Goal: Check status: Check status

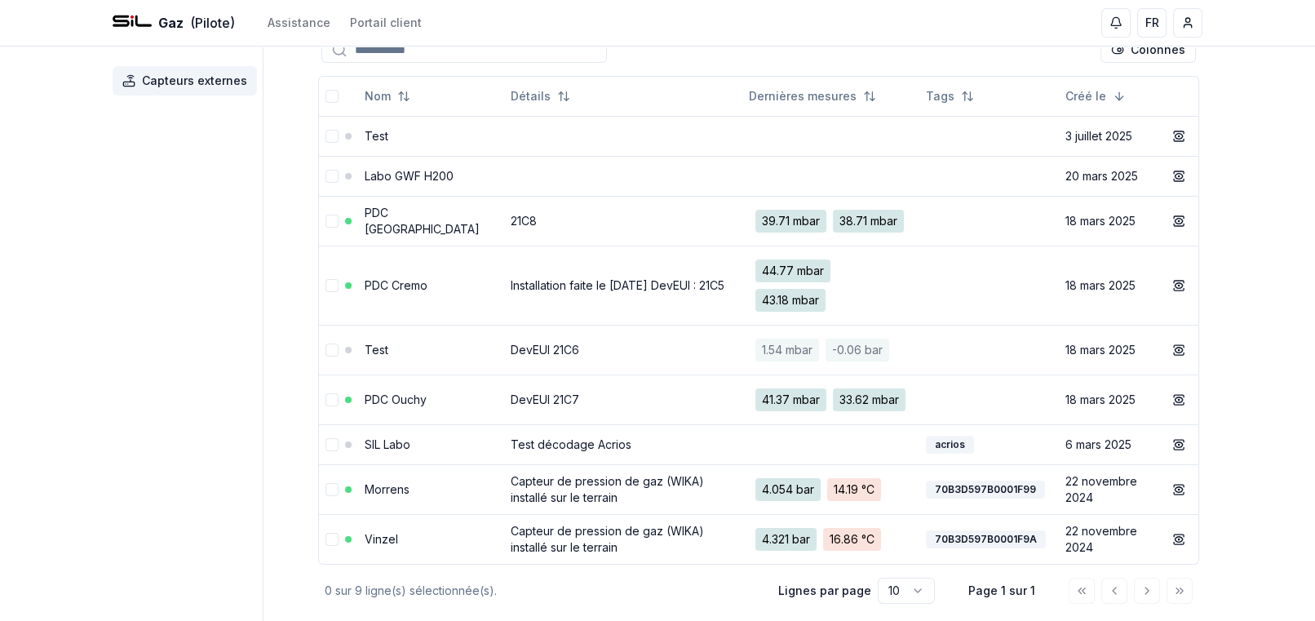
scroll to position [82, 0]
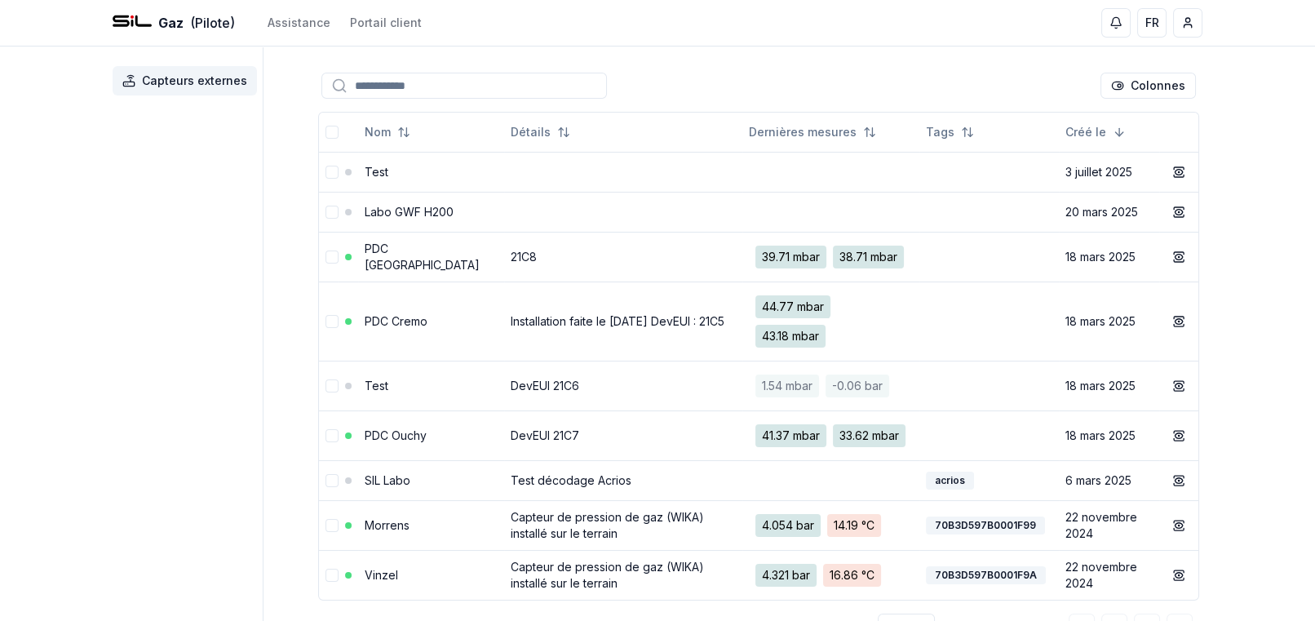
click at [402, 442] on link "PDC Ouchy" at bounding box center [396, 435] width 62 height 14
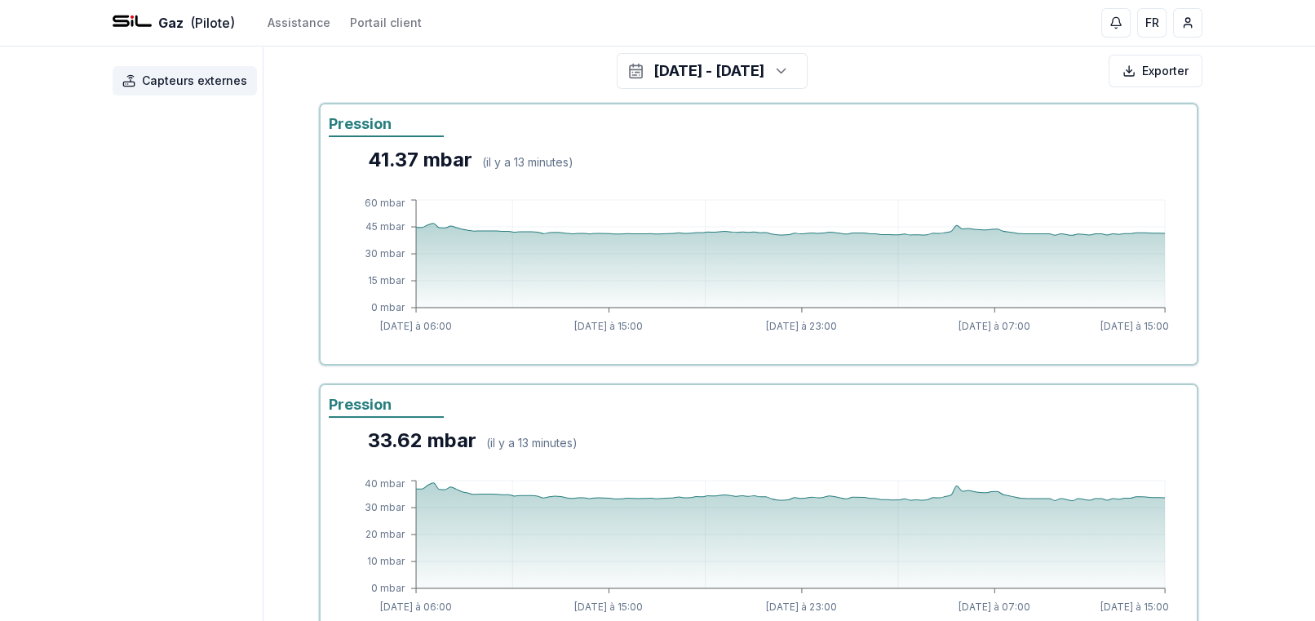
scroll to position [245, 0]
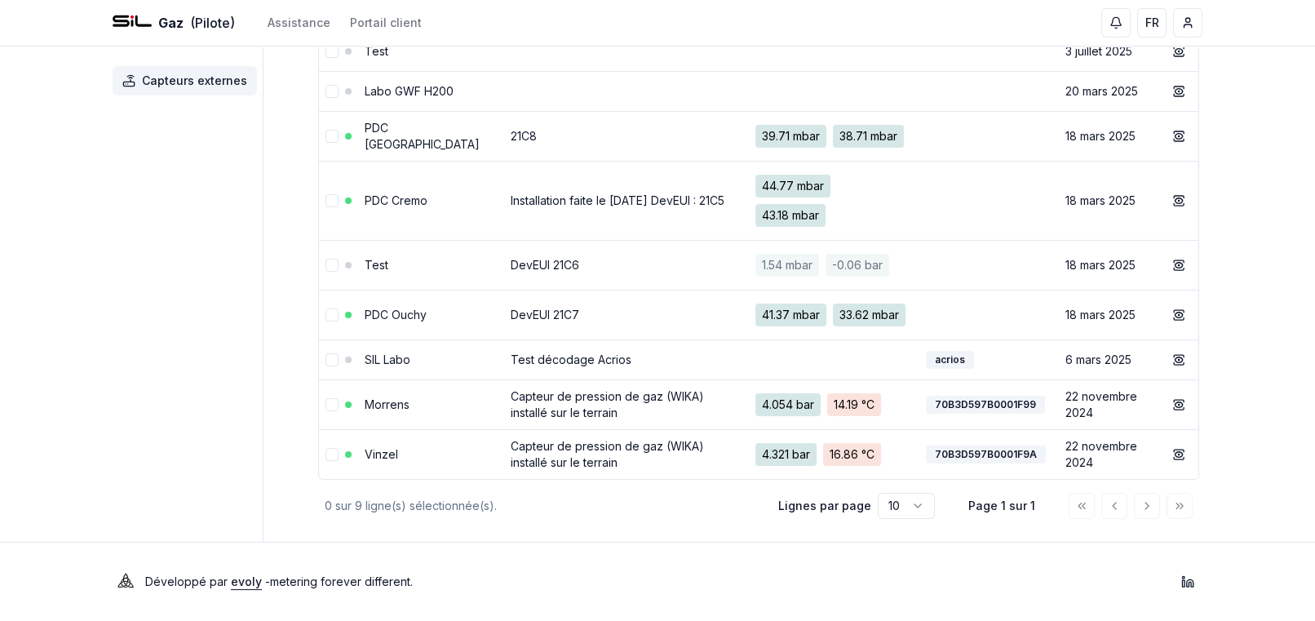
scroll to position [82, 0]
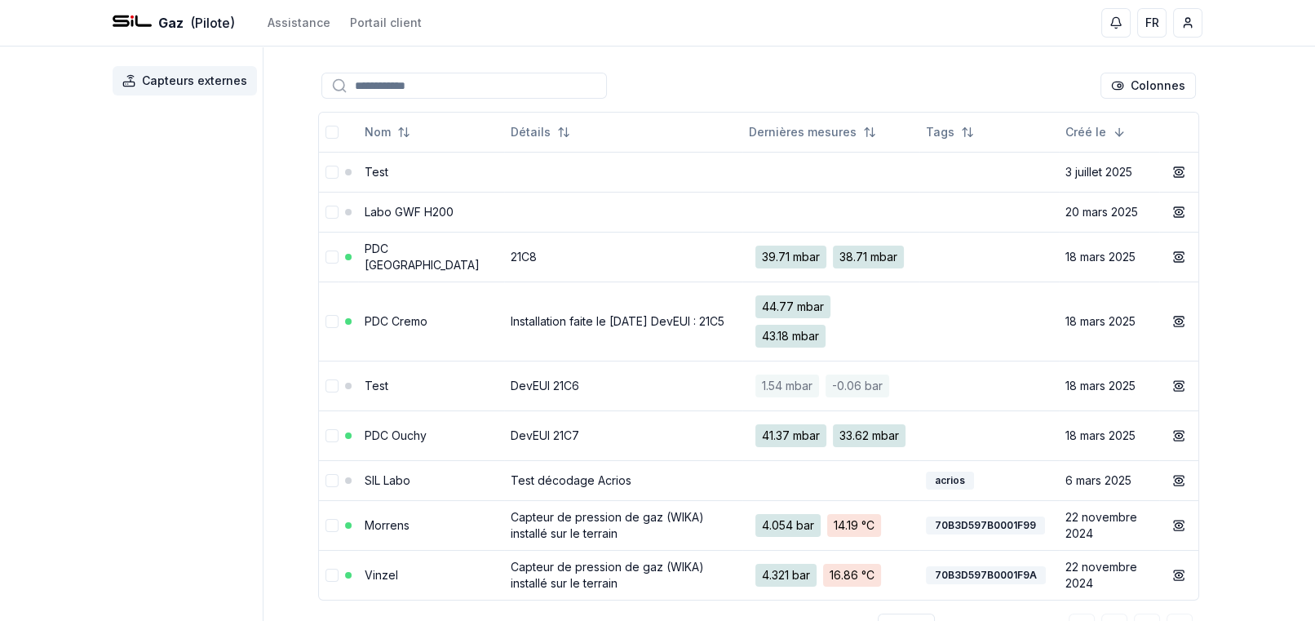
click at [450, 455] on td "PDC Ouchy" at bounding box center [431, 435] width 146 height 50
click at [420, 442] on link "PDC Ouchy" at bounding box center [396, 435] width 62 height 14
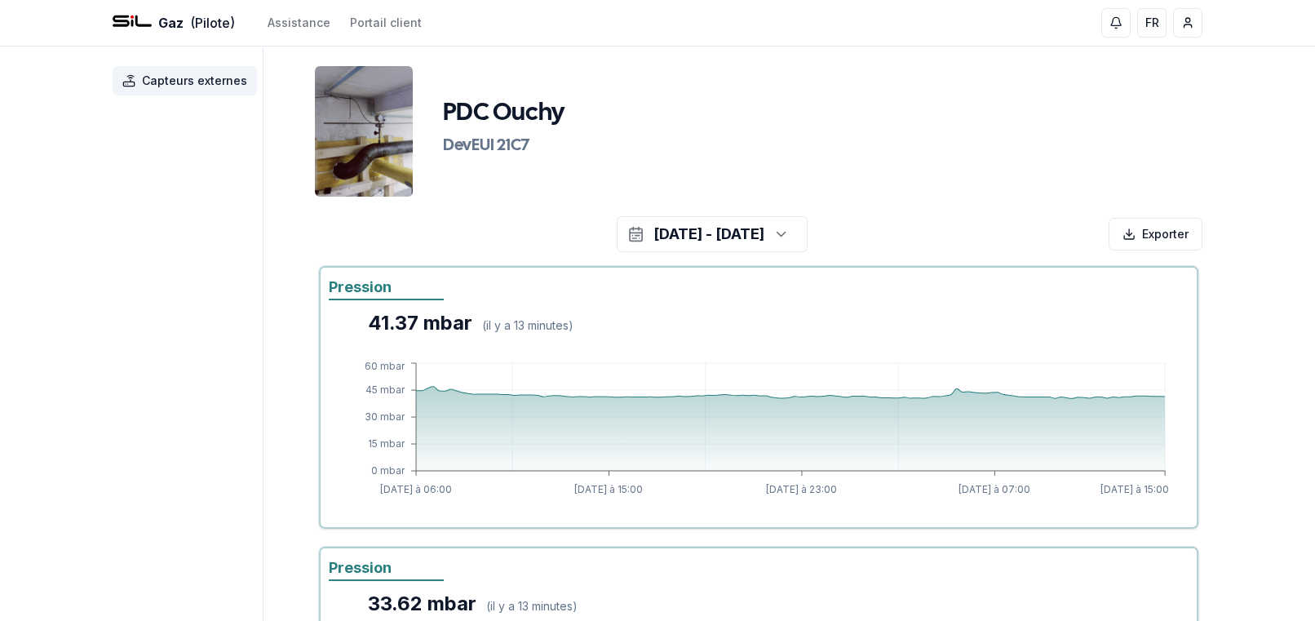
click at [785, 233] on icon "button" at bounding box center [781, 235] width 8 height 4
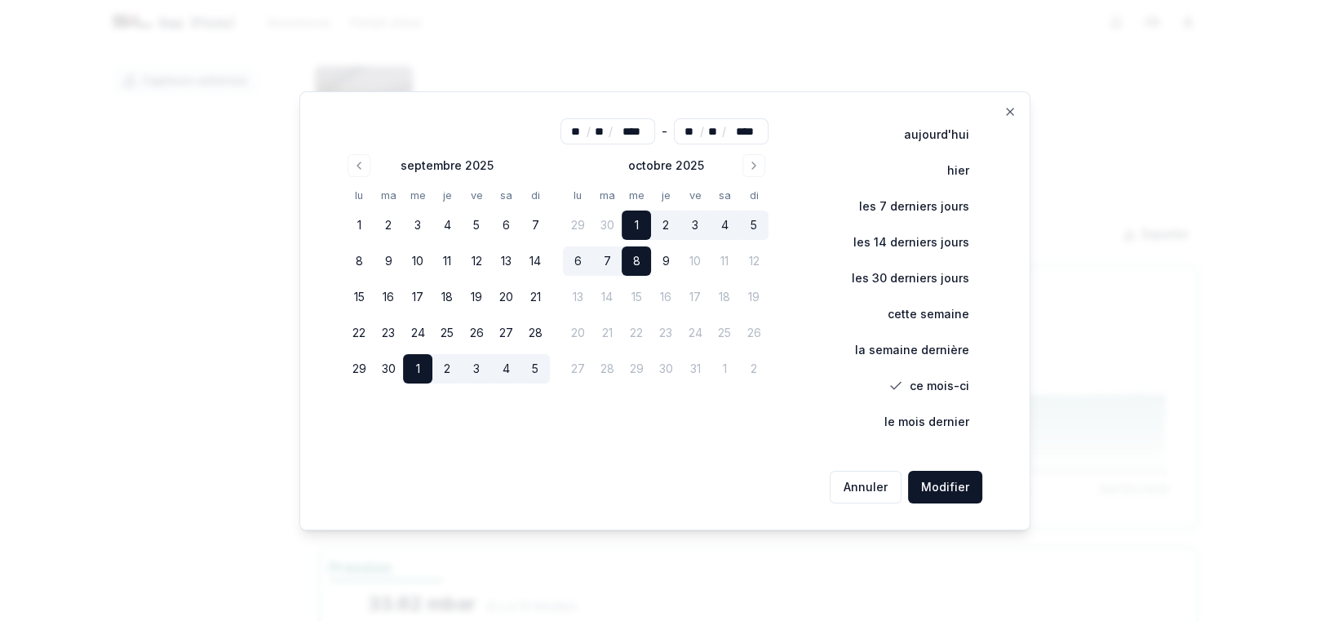
click at [361, 164] on icon "Go to previous month" at bounding box center [358, 165] width 3 height 7
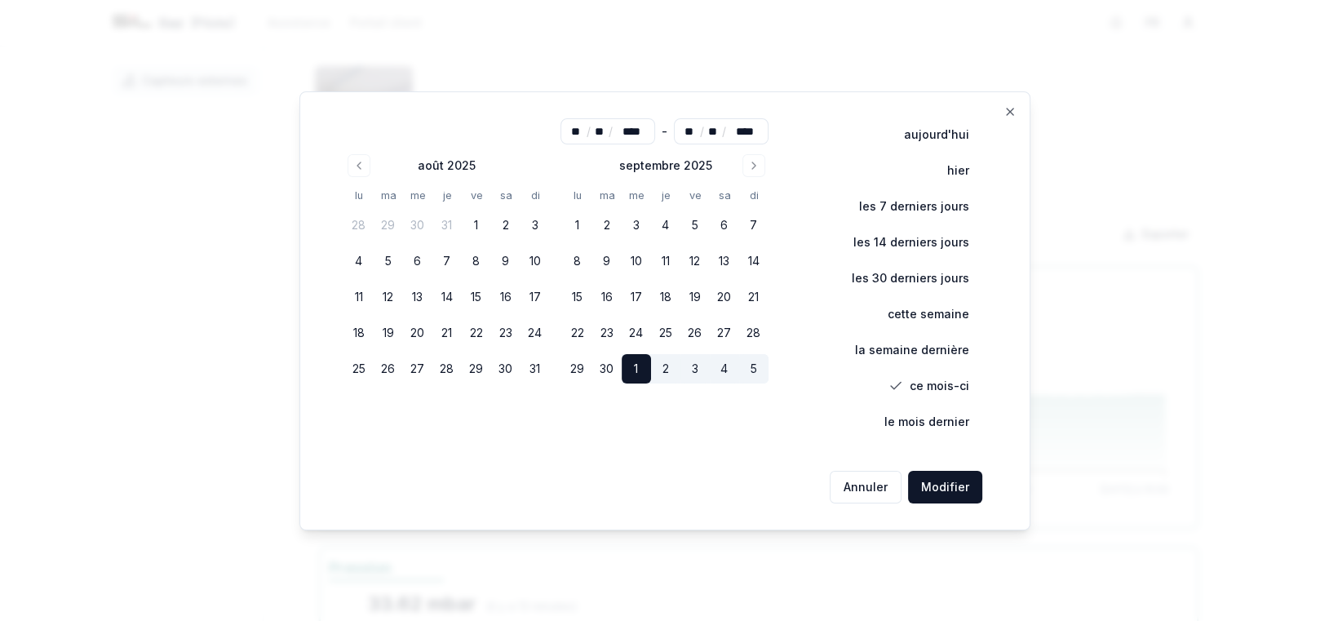
click at [362, 164] on icon "Go to previous month" at bounding box center [359, 165] width 13 height 13
click at [395, 222] on button "1" at bounding box center [388, 225] width 29 height 29
type input "**"
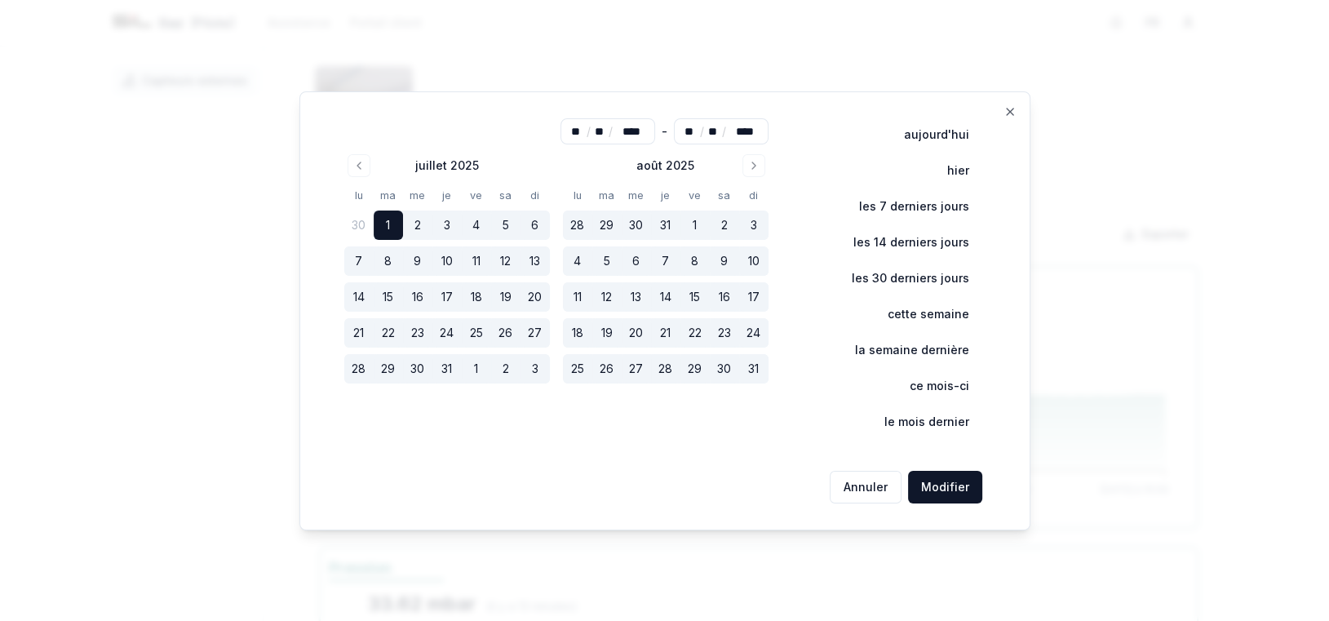
click at [956, 490] on button "Modifier" at bounding box center [945, 487] width 74 height 33
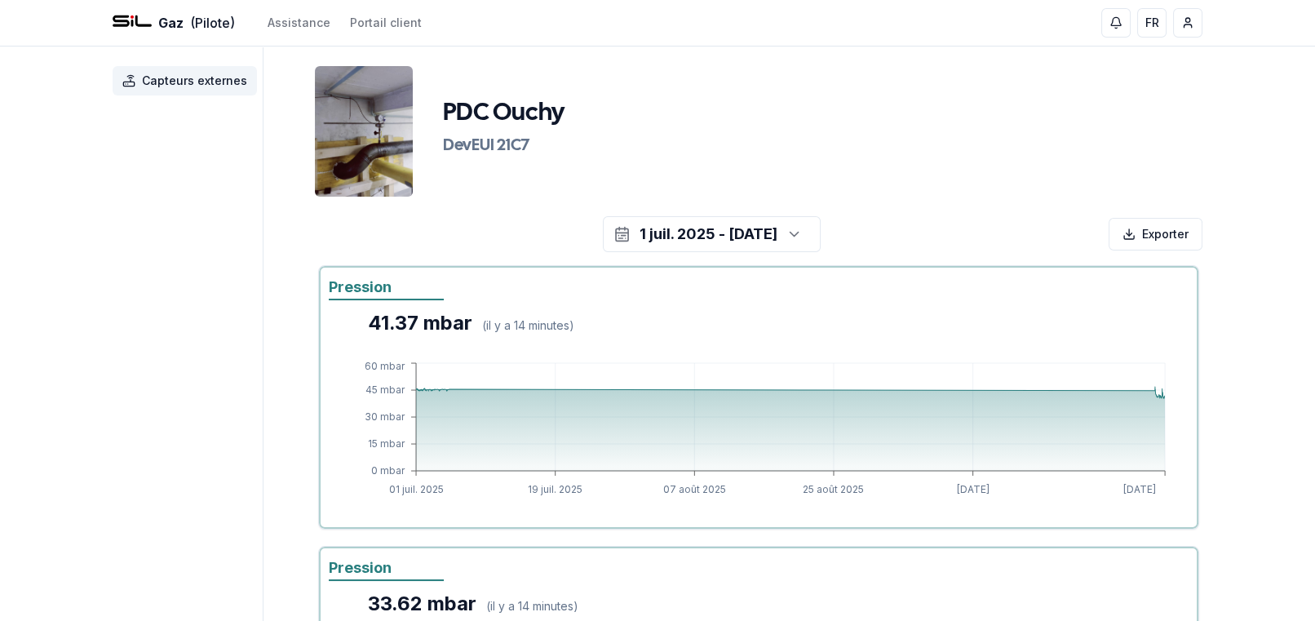
click at [803, 240] on icon "button" at bounding box center [795, 234] width 16 height 24
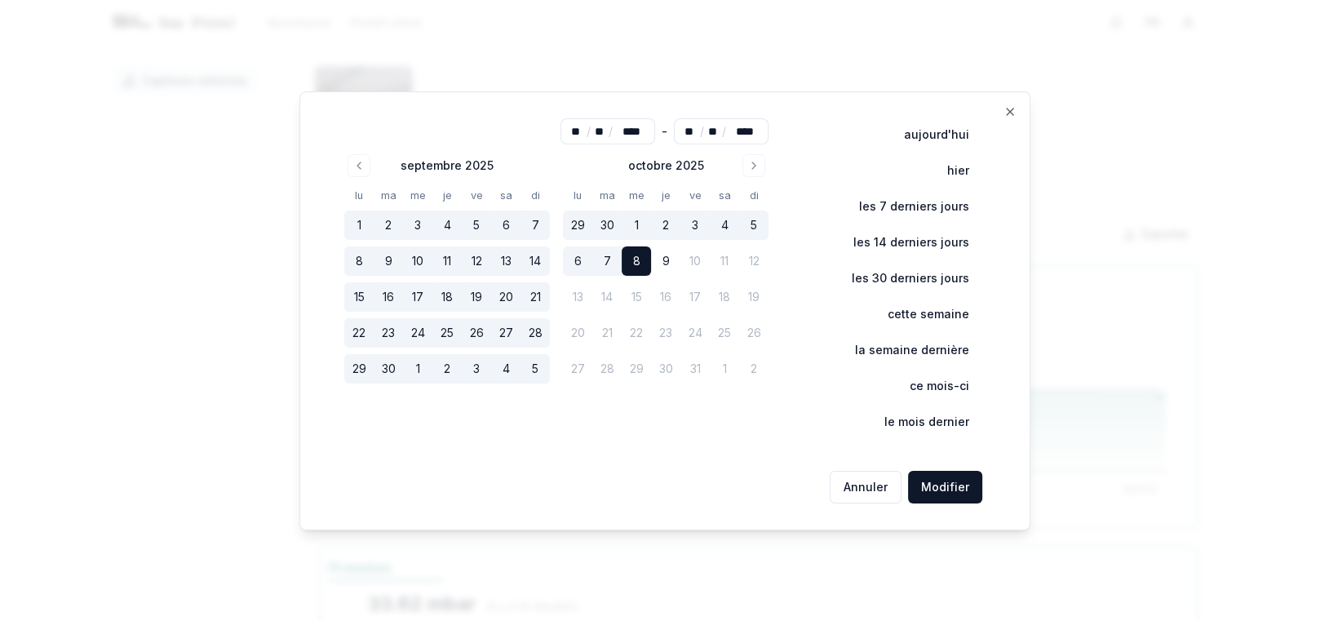
click at [356, 169] on icon "Go to previous month" at bounding box center [359, 165] width 13 height 13
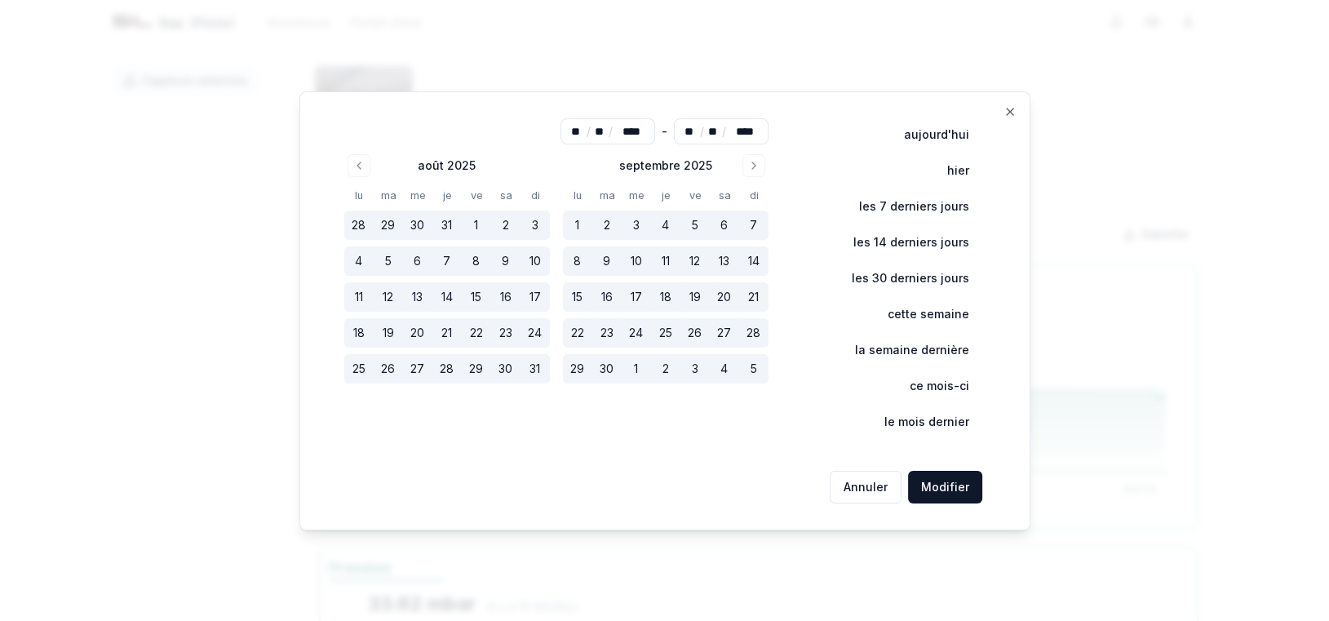
click at [356, 168] on icon "Go to previous month" at bounding box center [359, 165] width 13 height 13
click at [389, 225] on button "1" at bounding box center [388, 225] width 29 height 29
click at [933, 493] on button "Modifier" at bounding box center [945, 487] width 74 height 33
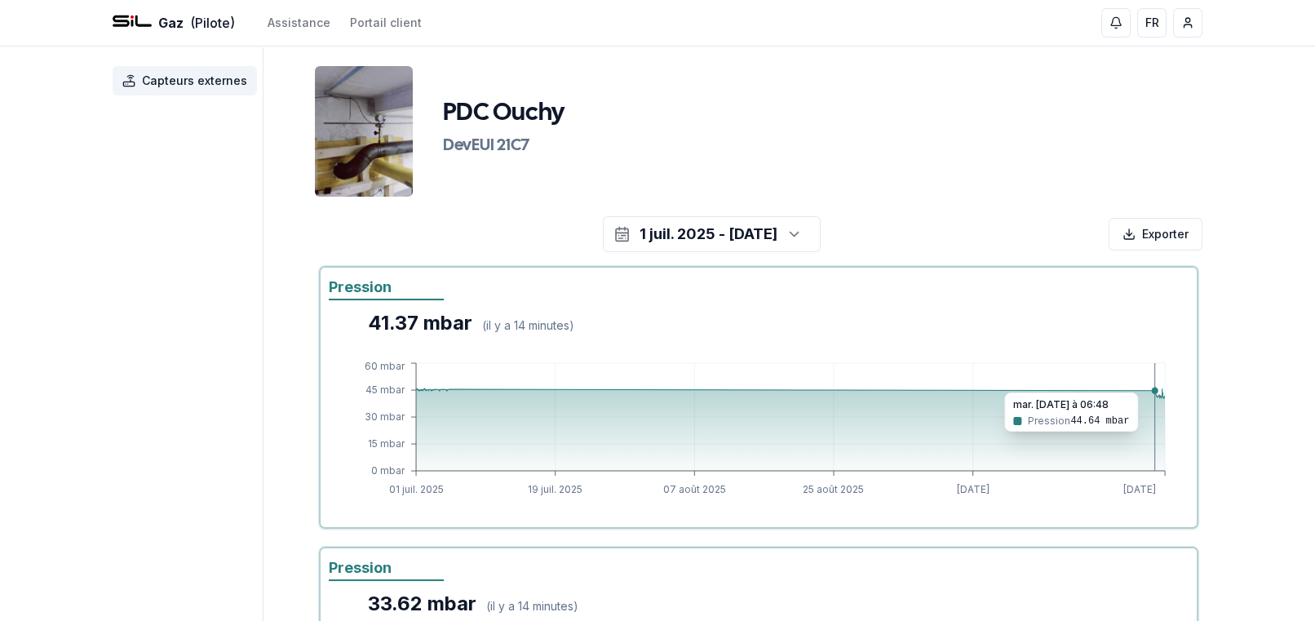
click at [1150, 384] on icon "01 juil. 2025 19 juil. 2025 07 août 2025 25 août 2025 [DATE] [DATE] 0 mbar 15 m…" at bounding box center [762, 429] width 814 height 140
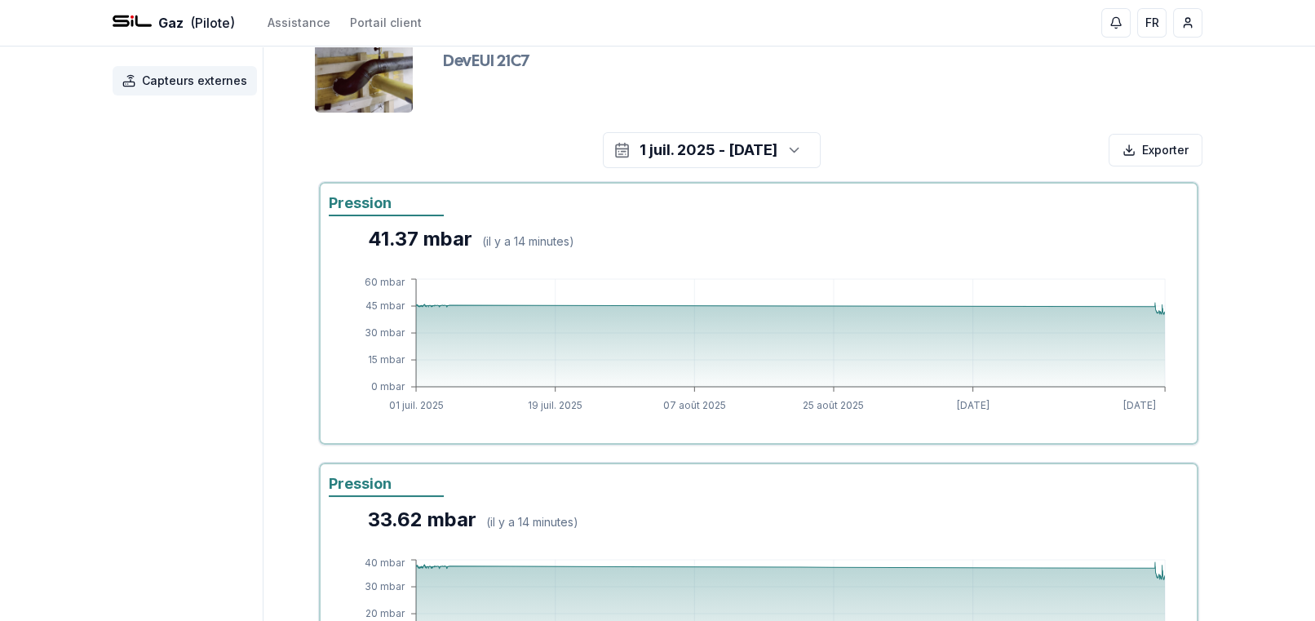
scroll to position [82, 0]
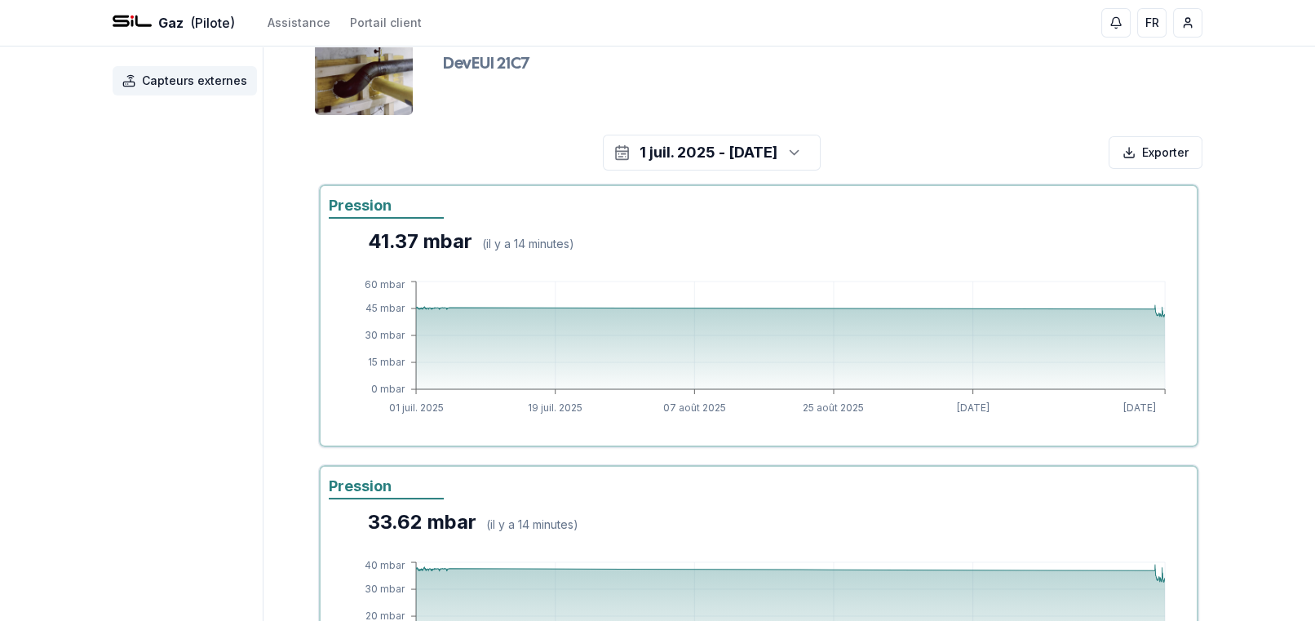
click at [803, 153] on icon "button" at bounding box center [795, 152] width 16 height 24
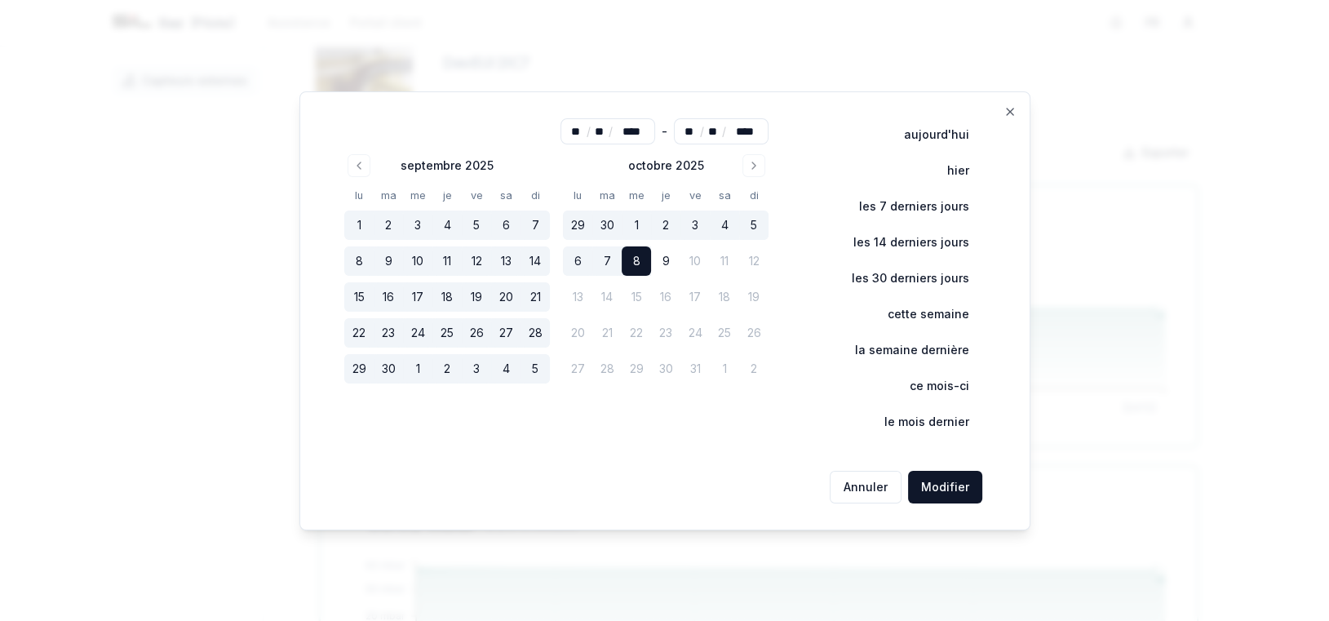
click at [534, 363] on button "5" at bounding box center [535, 368] width 29 height 29
type input "**"
click at [532, 368] on button "5" at bounding box center [535, 368] width 29 height 29
type input "**"
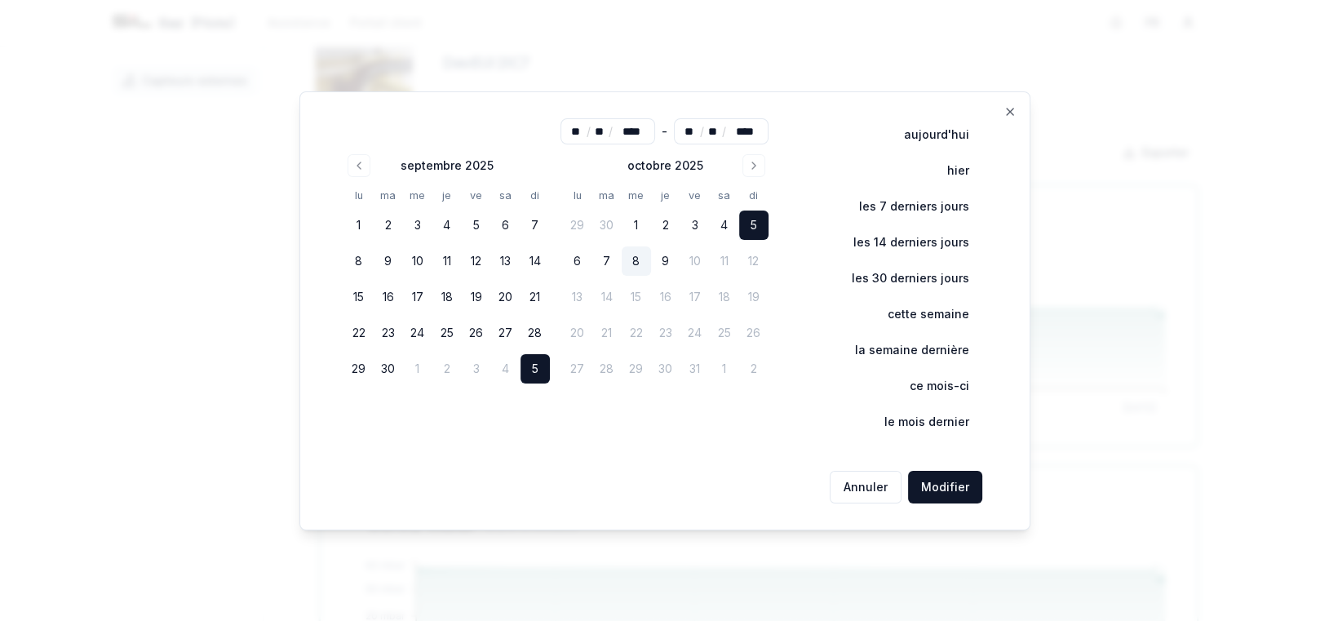
click at [532, 368] on button "5" at bounding box center [535, 368] width 29 height 29
click at [644, 251] on button "8" at bounding box center [636, 260] width 29 height 29
type input "**"
click at [947, 494] on button "Modifier" at bounding box center [945, 487] width 74 height 33
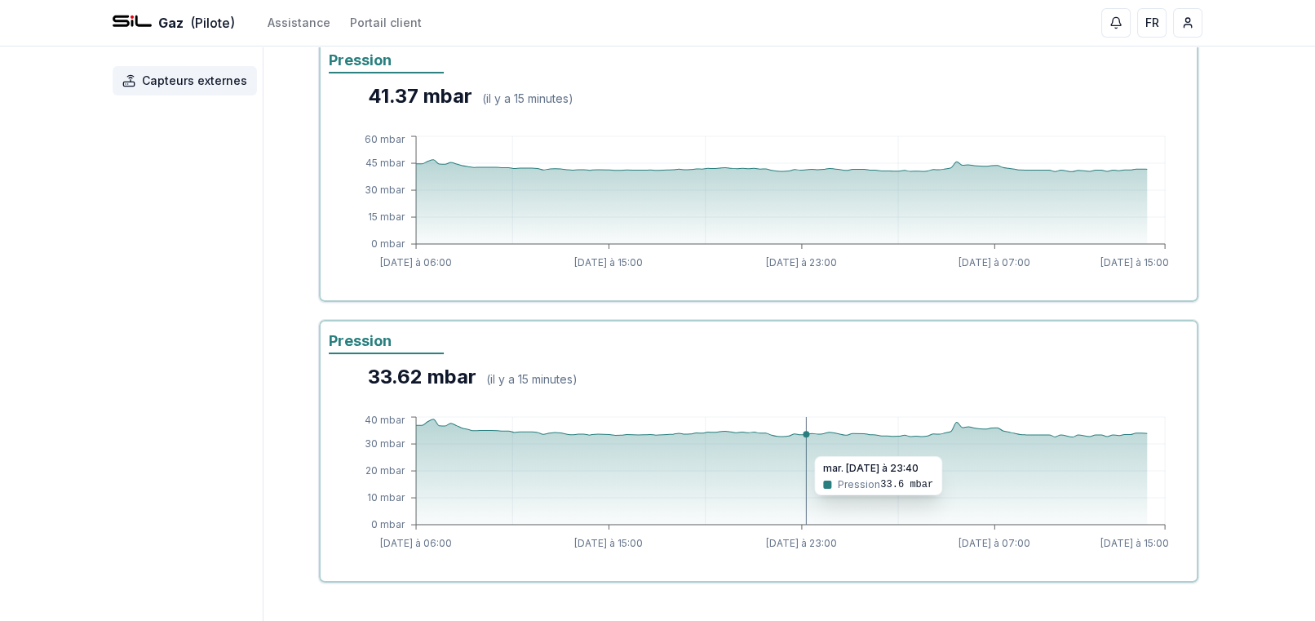
scroll to position [245, 0]
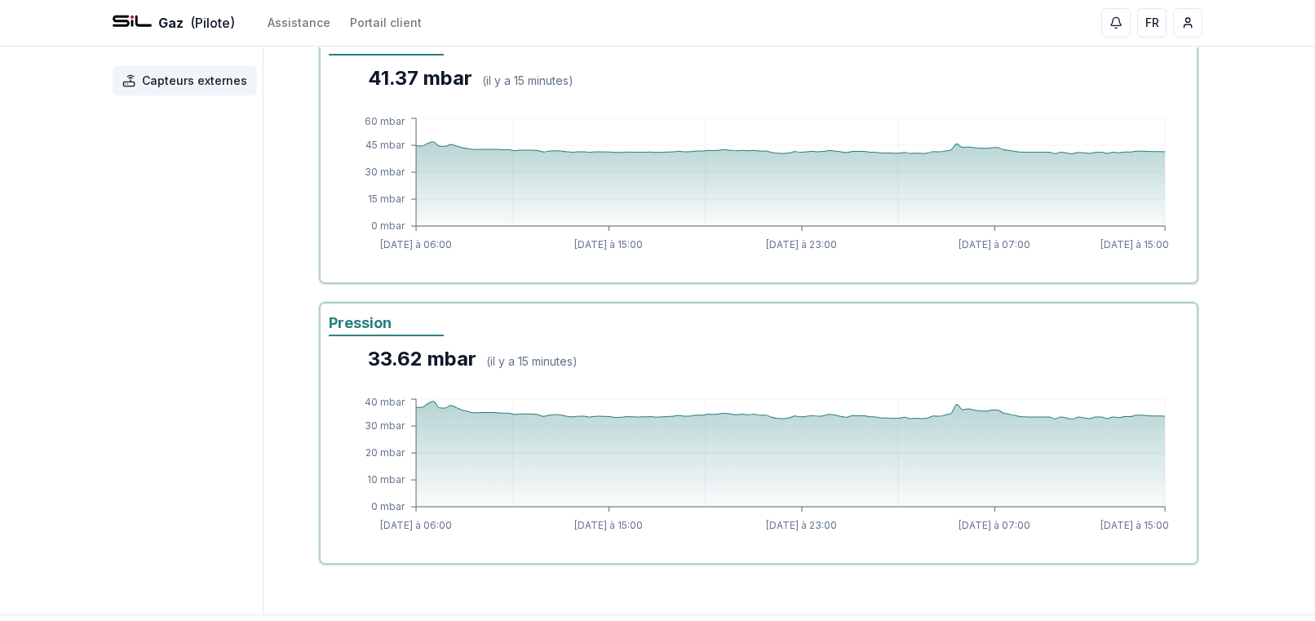
scroll to position [82, 0]
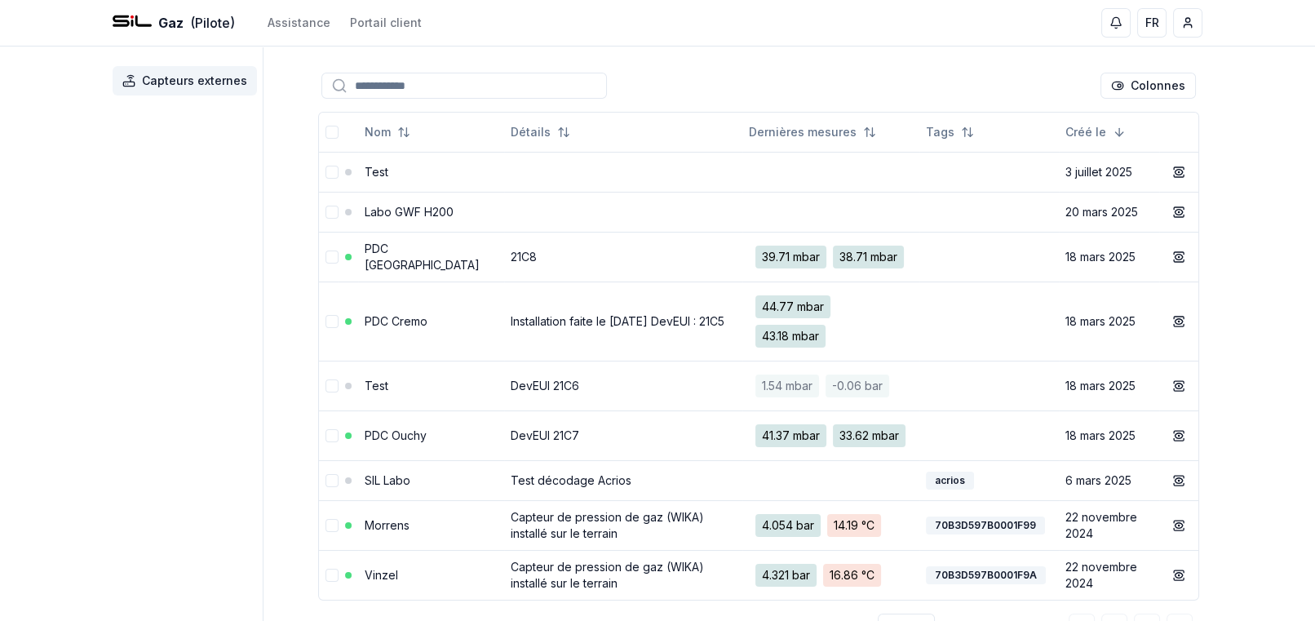
click at [390, 248] on link "PDC [GEOGRAPHIC_DATA]" at bounding box center [422, 257] width 115 height 30
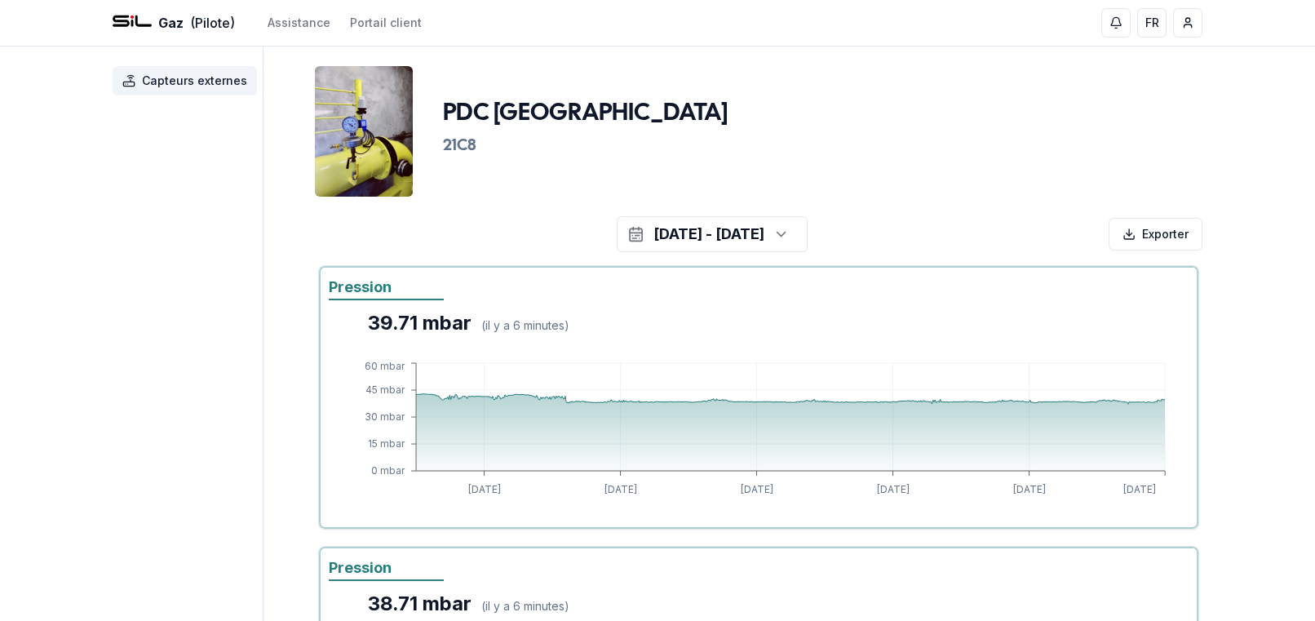
click at [186, 75] on span "Capteurs externes" at bounding box center [194, 81] width 105 height 16
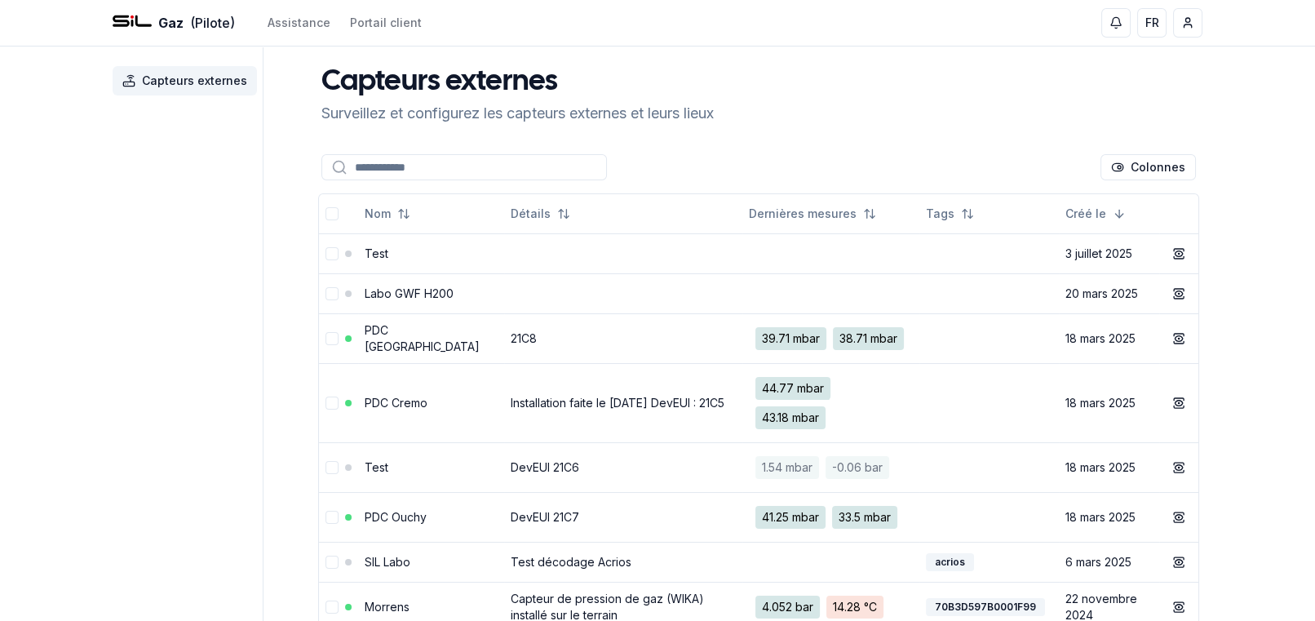
scroll to position [82, 0]
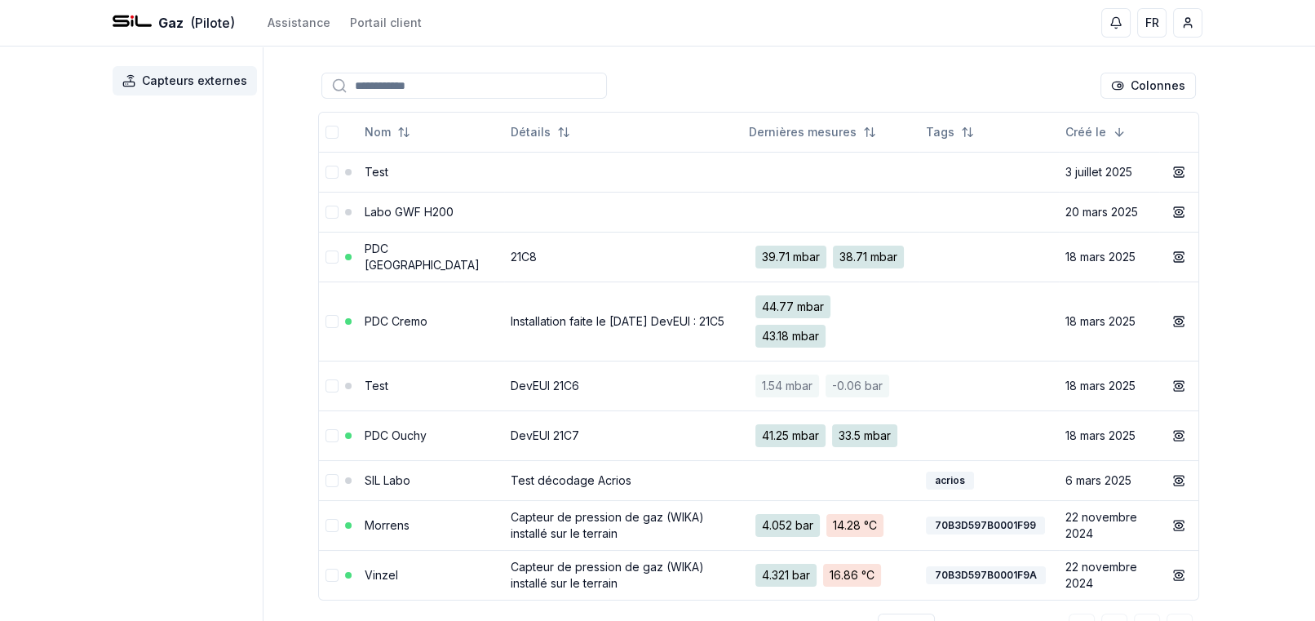
click at [412, 439] on link "PDC Ouchy" at bounding box center [396, 435] width 62 height 14
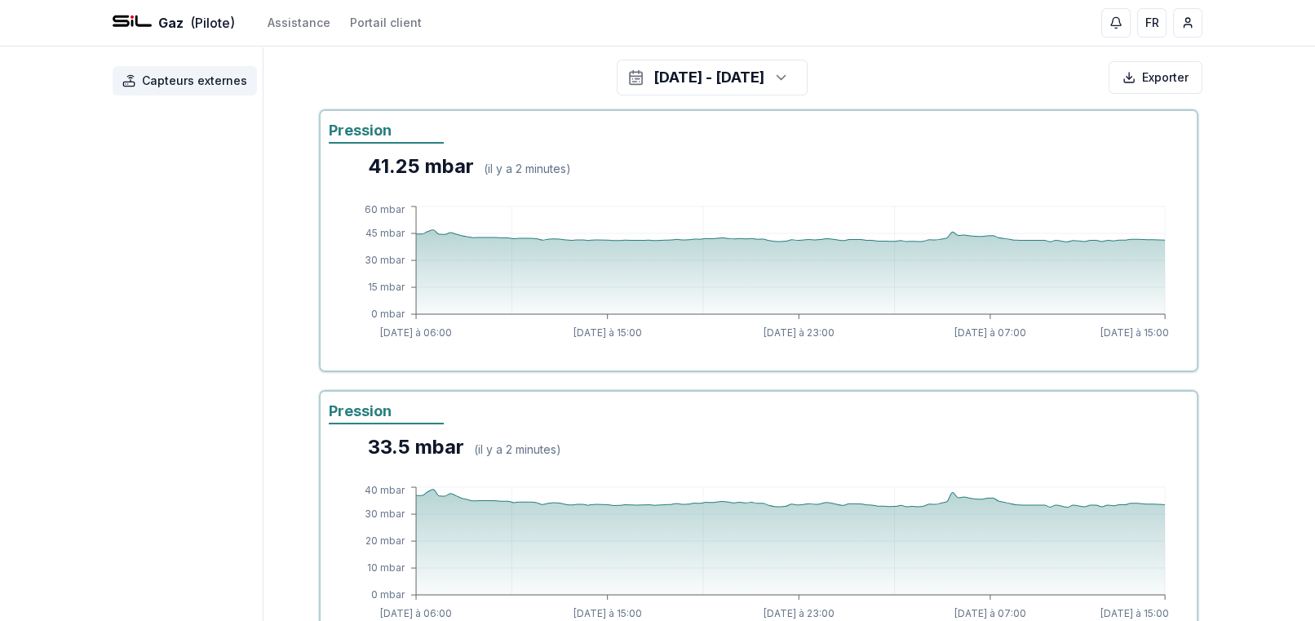
scroll to position [163, 0]
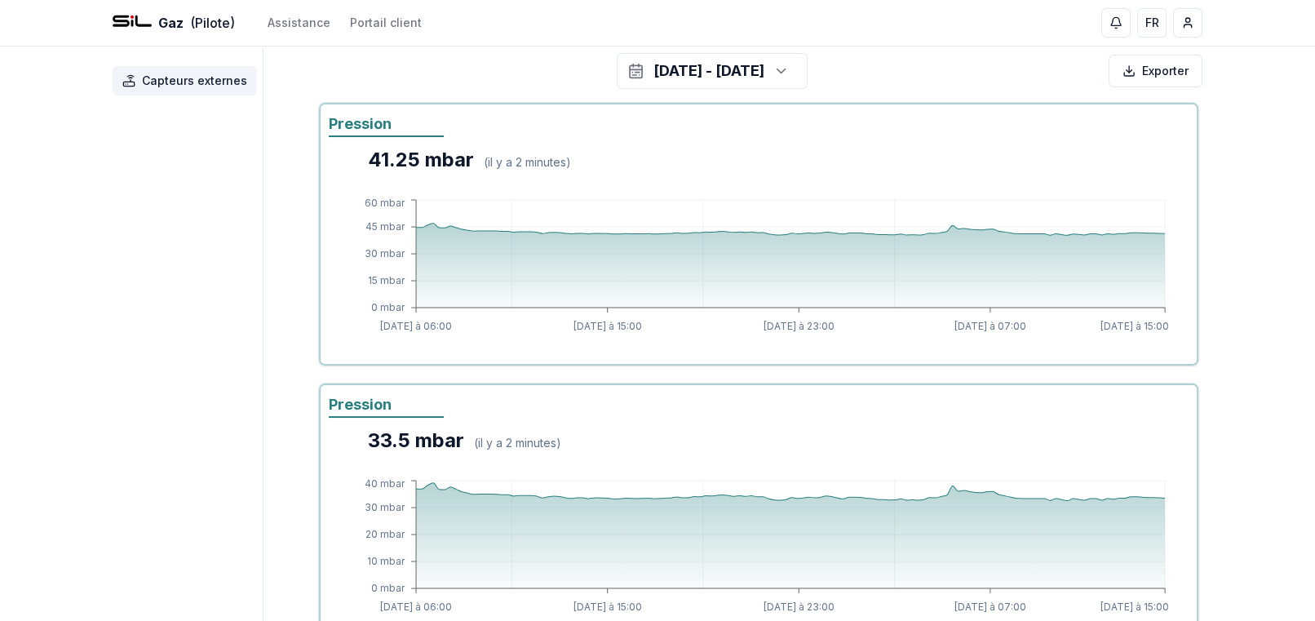
click at [193, 73] on span "Capteurs externes" at bounding box center [194, 81] width 105 height 16
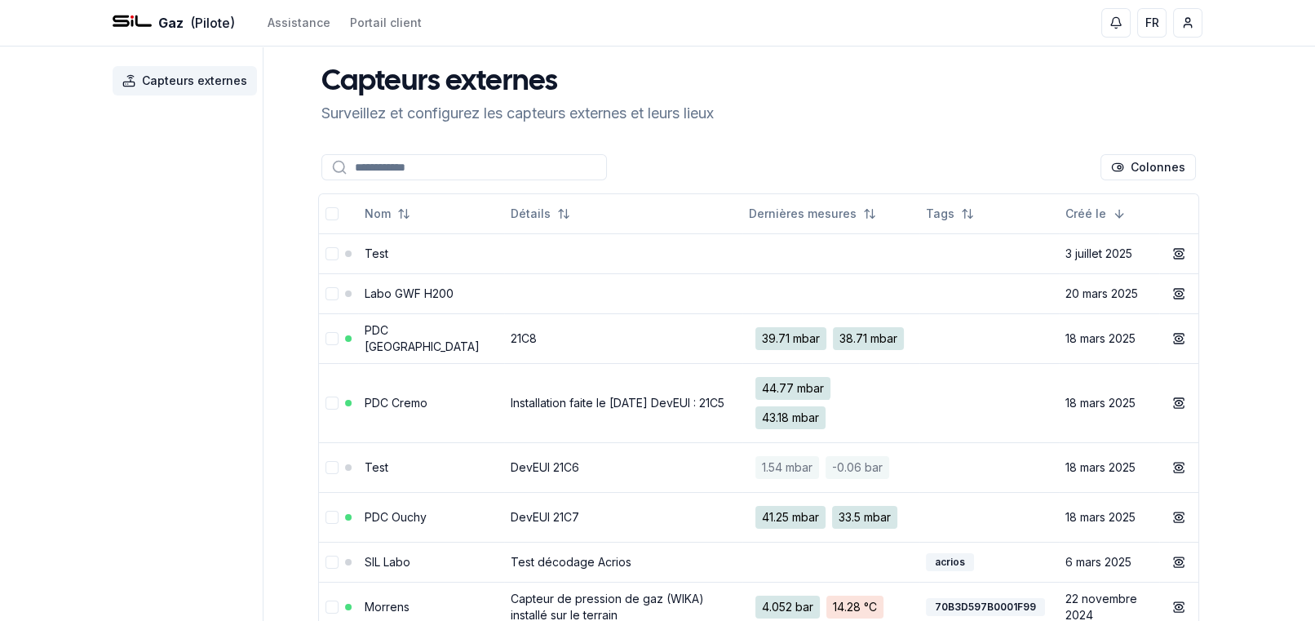
click at [417, 344] on td "PDC [GEOGRAPHIC_DATA]" at bounding box center [431, 338] width 146 height 50
click at [403, 335] on link "PDC [GEOGRAPHIC_DATA]" at bounding box center [422, 338] width 115 height 30
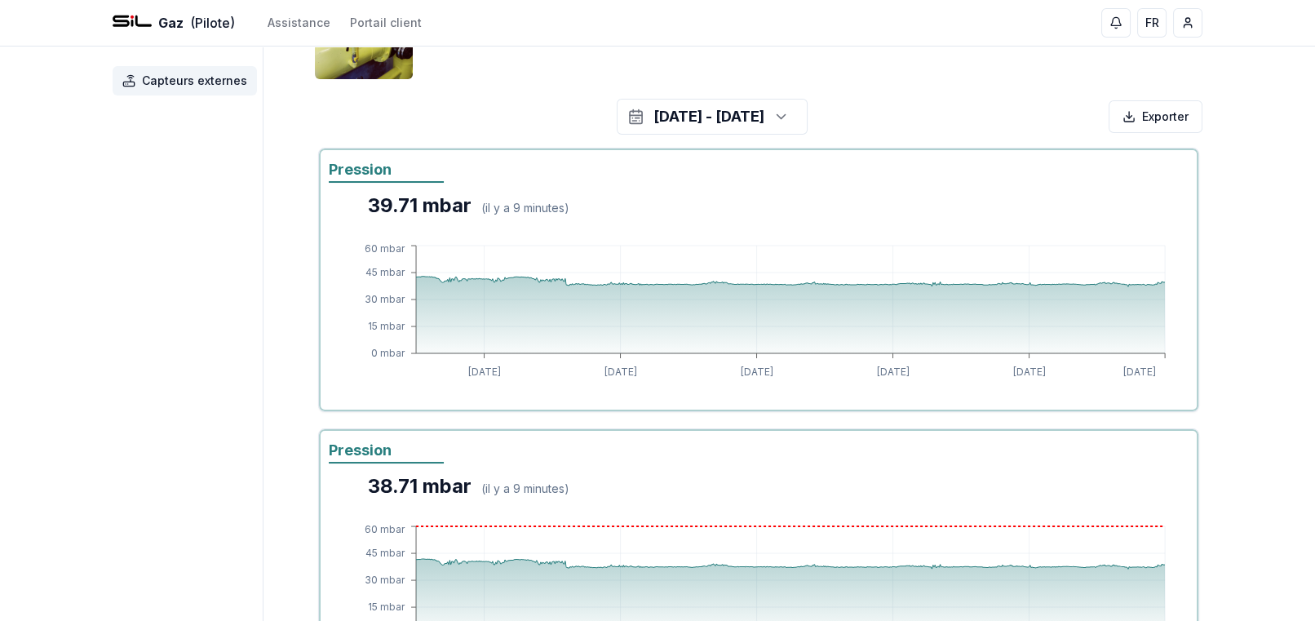
scroll to position [71, 0]
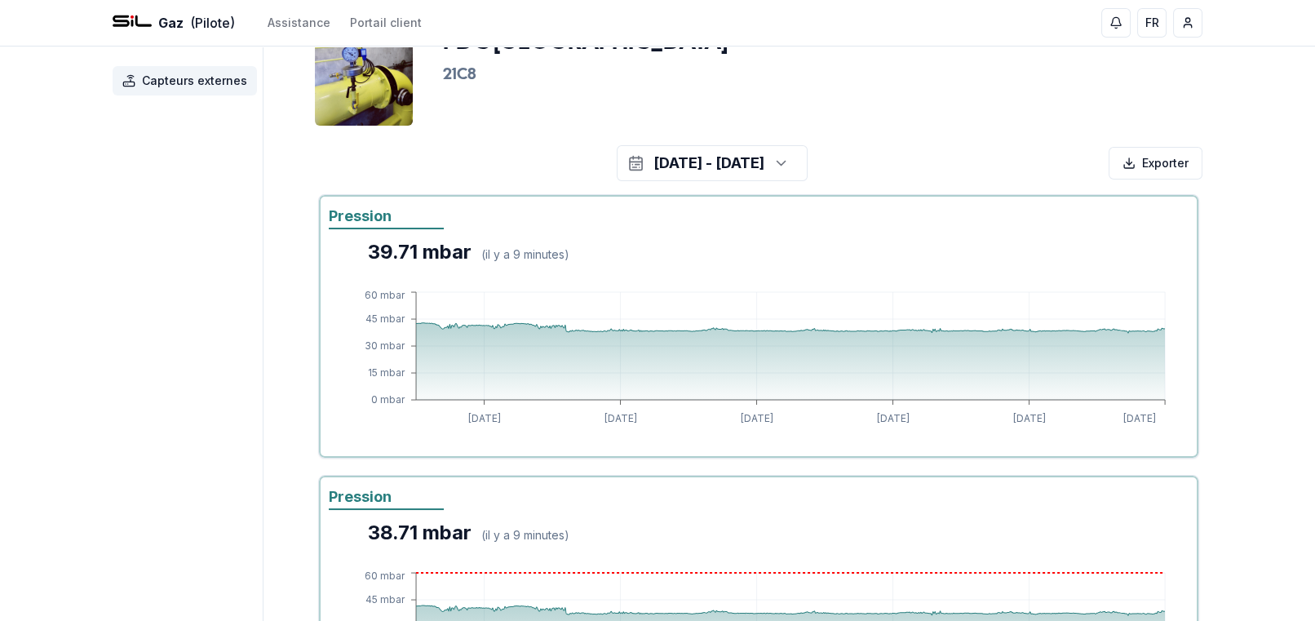
click at [1019, 77] on h3 "21C8" at bounding box center [759, 75] width 632 height 23
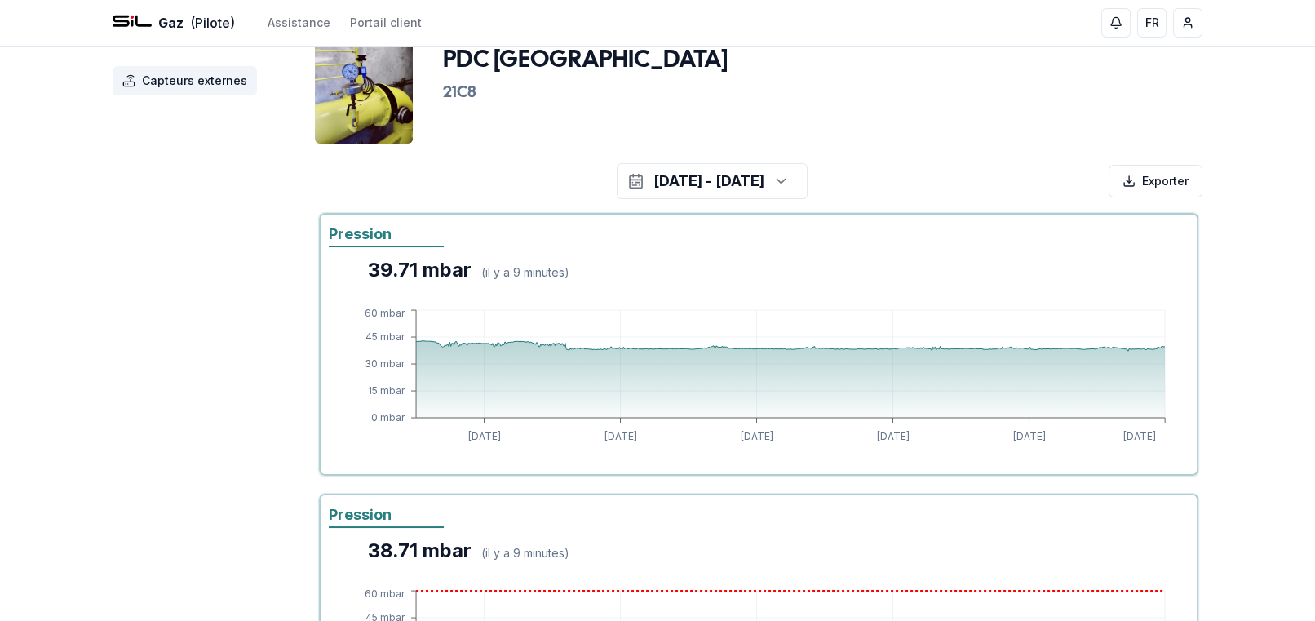
scroll to position [0, 0]
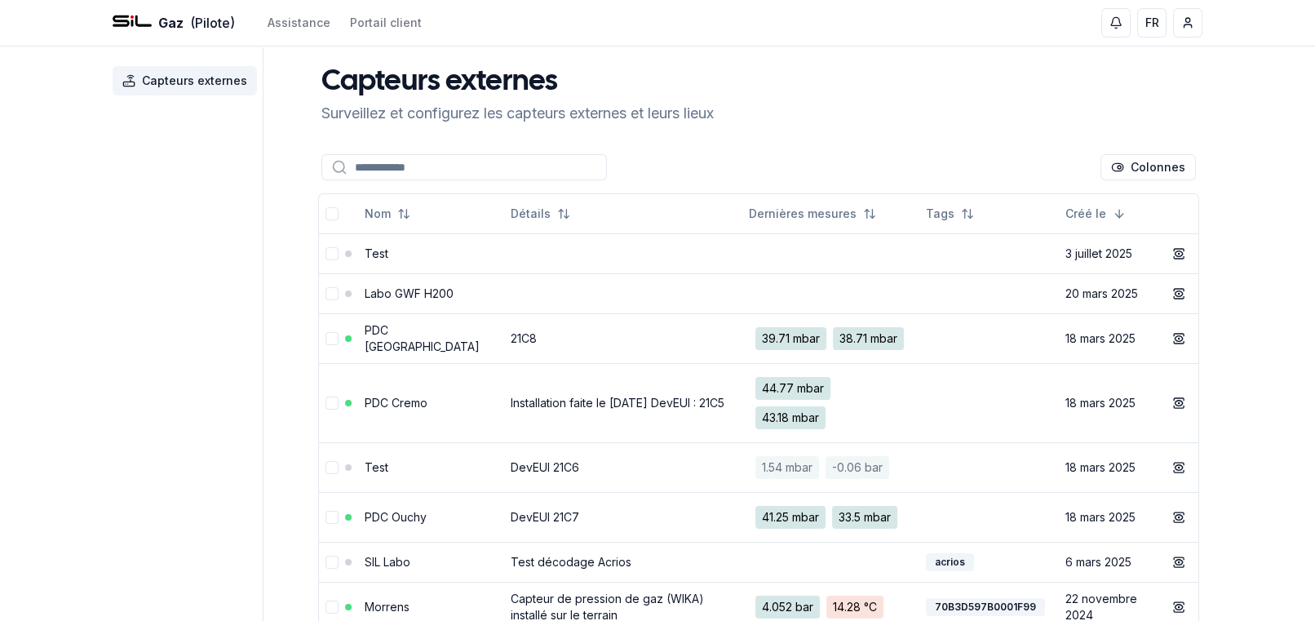
click at [441, 508] on td "PDC Ouchy" at bounding box center [431, 517] width 146 height 50
click at [667, 522] on td "DevEUI 21C7" at bounding box center [623, 517] width 238 height 50
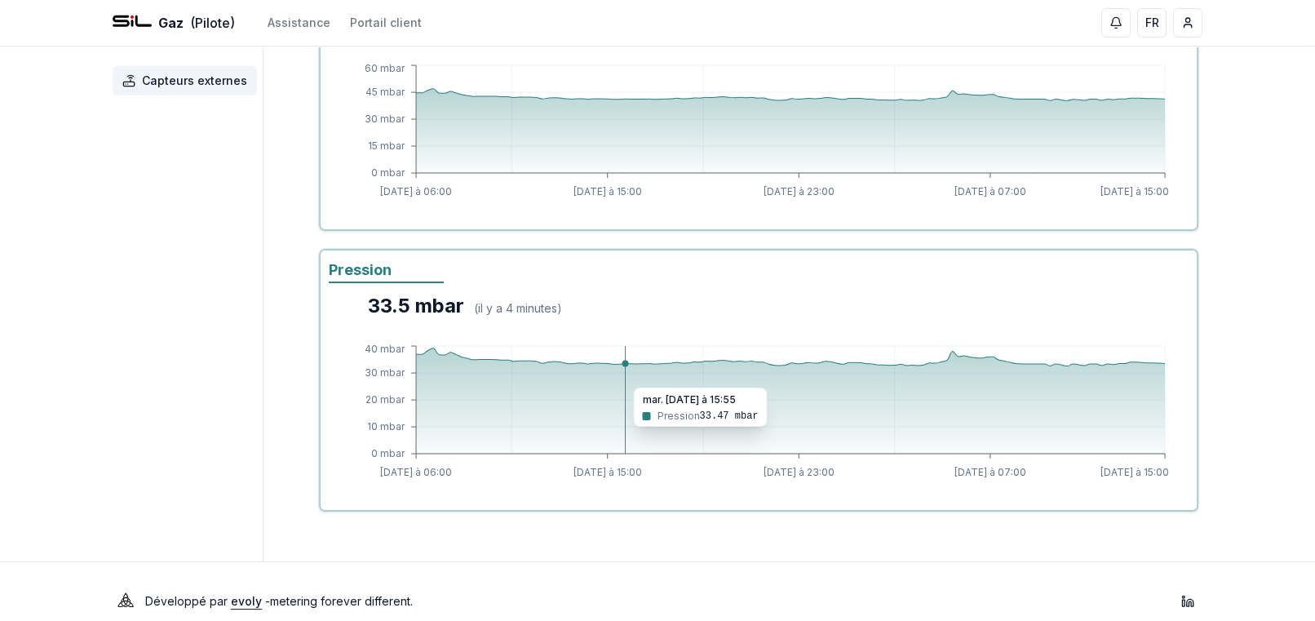
scroll to position [316, 0]
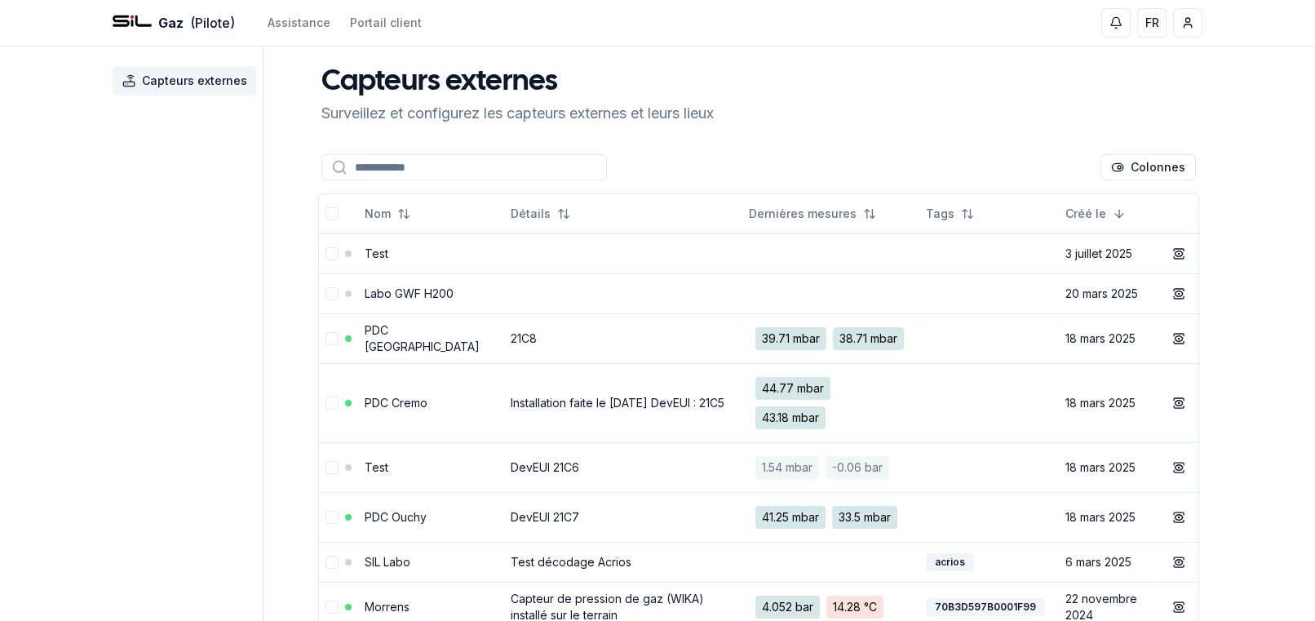
click at [672, 521] on td "DevEUI 21C7" at bounding box center [623, 517] width 238 height 50
click at [423, 517] on link "PDC Ouchy" at bounding box center [396, 517] width 62 height 14
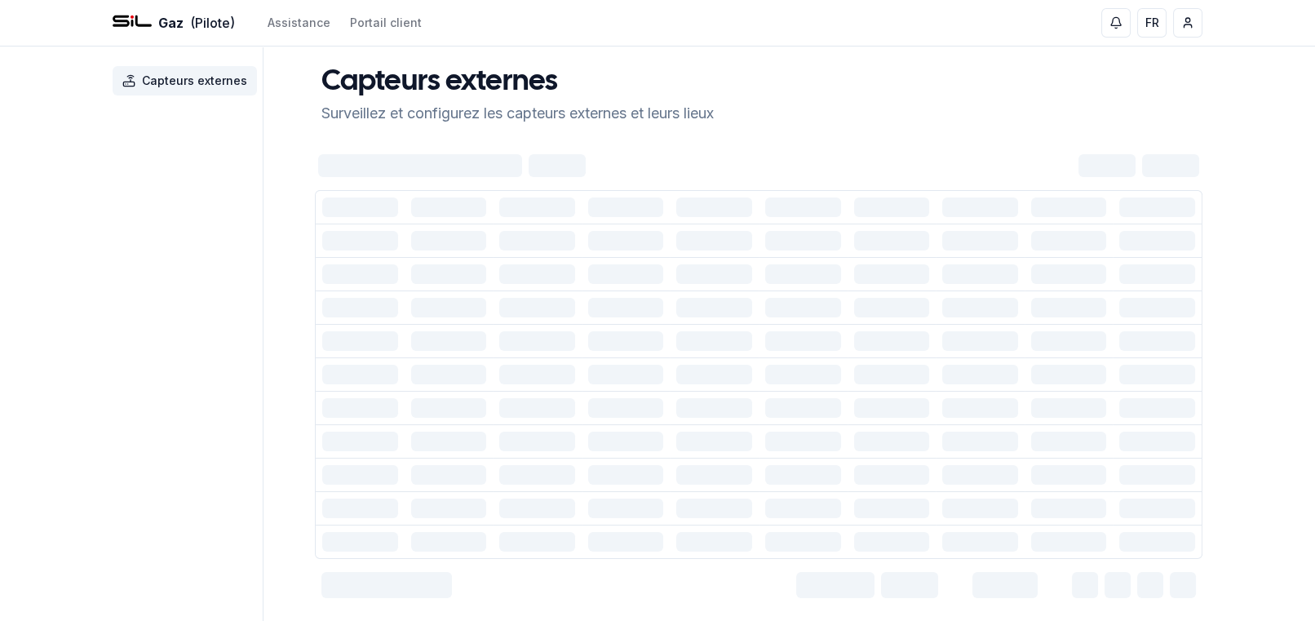
click at [423, 517] on td at bounding box center [449, 507] width 89 height 33
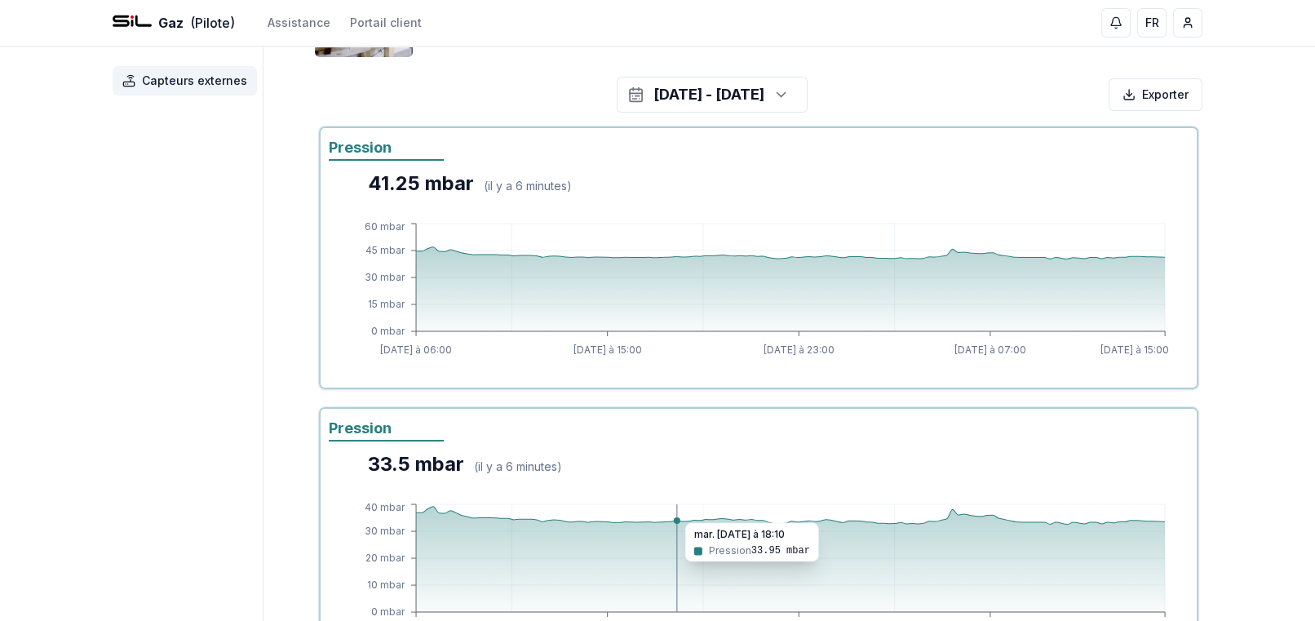
scroll to position [163, 0]
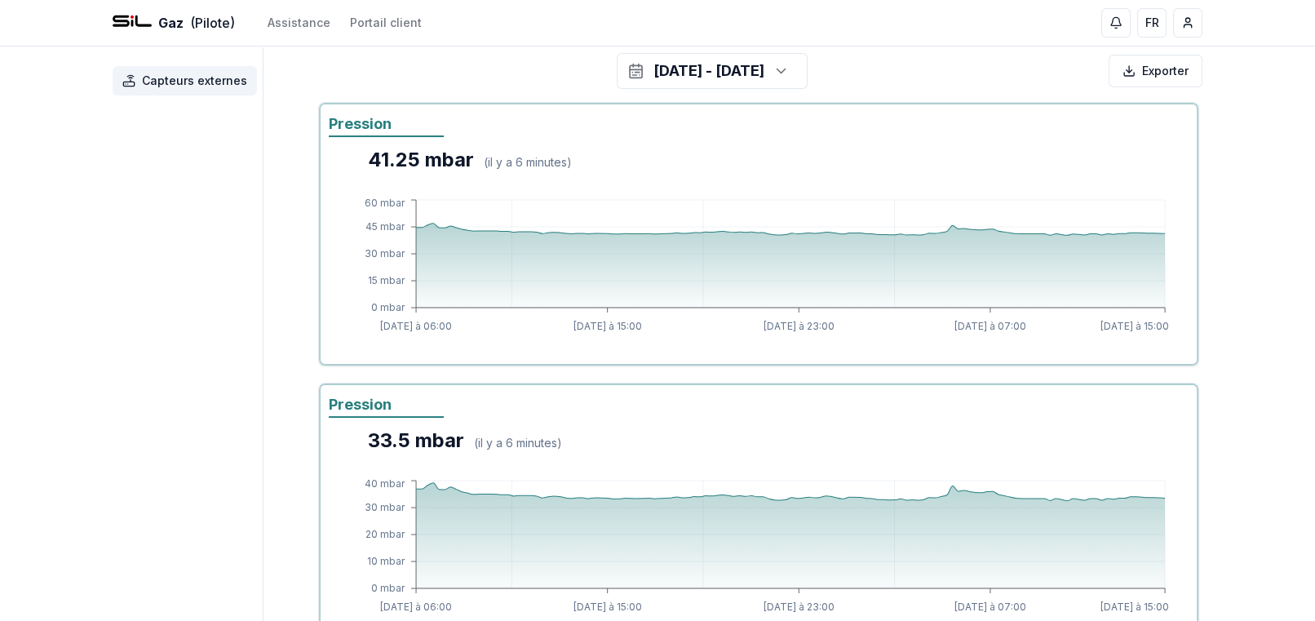
click at [144, 64] on aside "Capteurs externes" at bounding box center [188, 289] width 151 height 813
click at [151, 81] on span "Capteurs externes" at bounding box center [194, 81] width 105 height 16
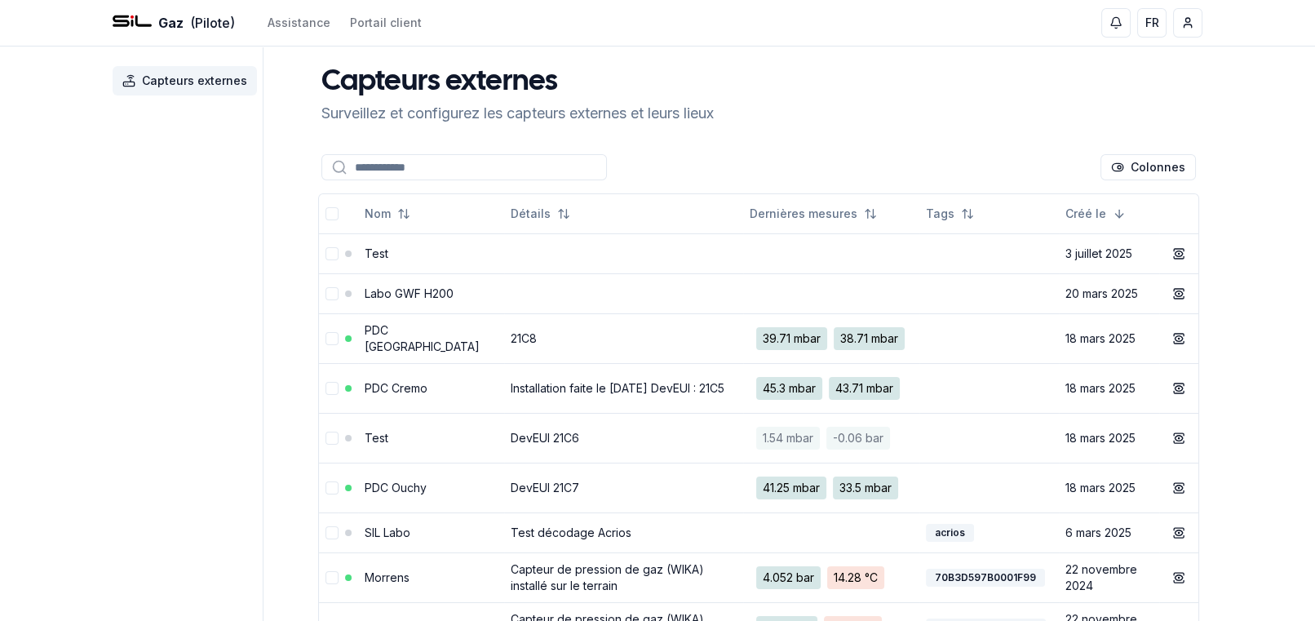
click at [403, 353] on link "PDC [GEOGRAPHIC_DATA]" at bounding box center [422, 338] width 115 height 30
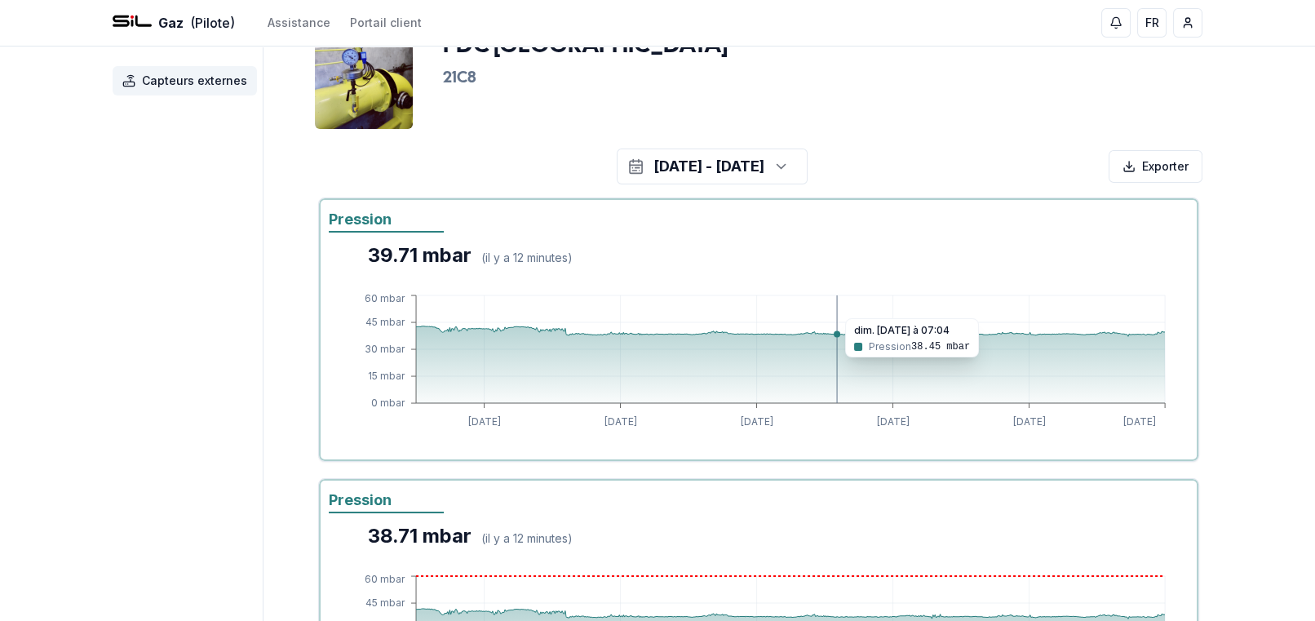
scroll to position [82, 0]
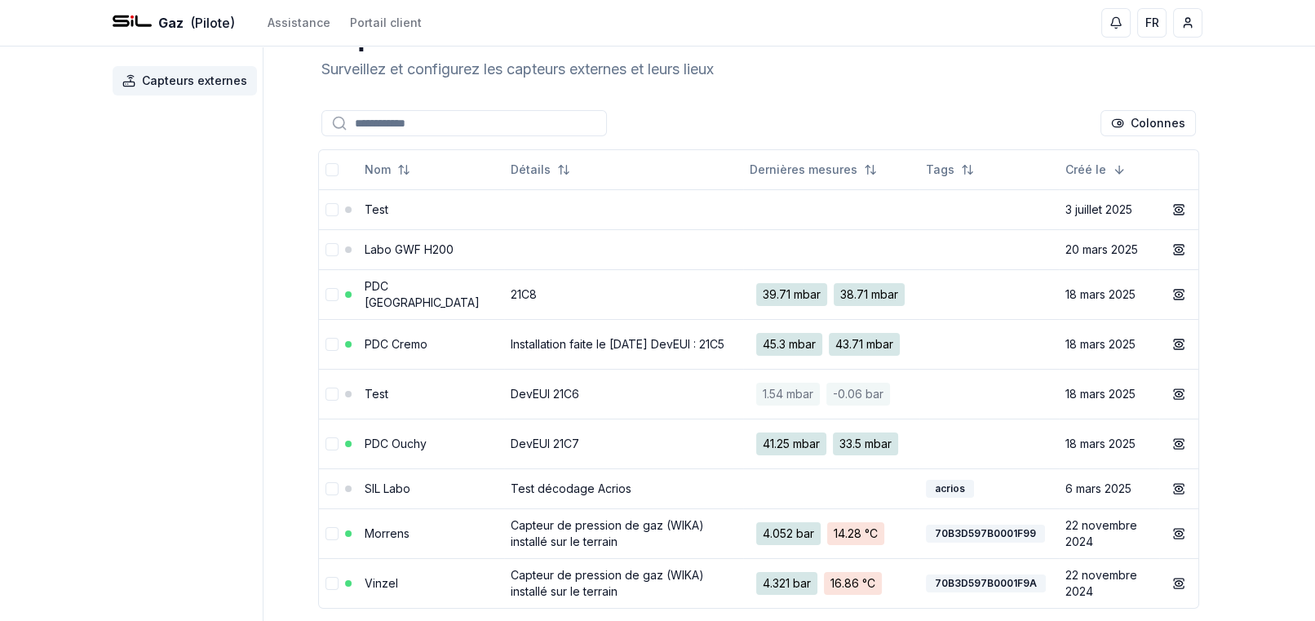
scroll to position [82, 0]
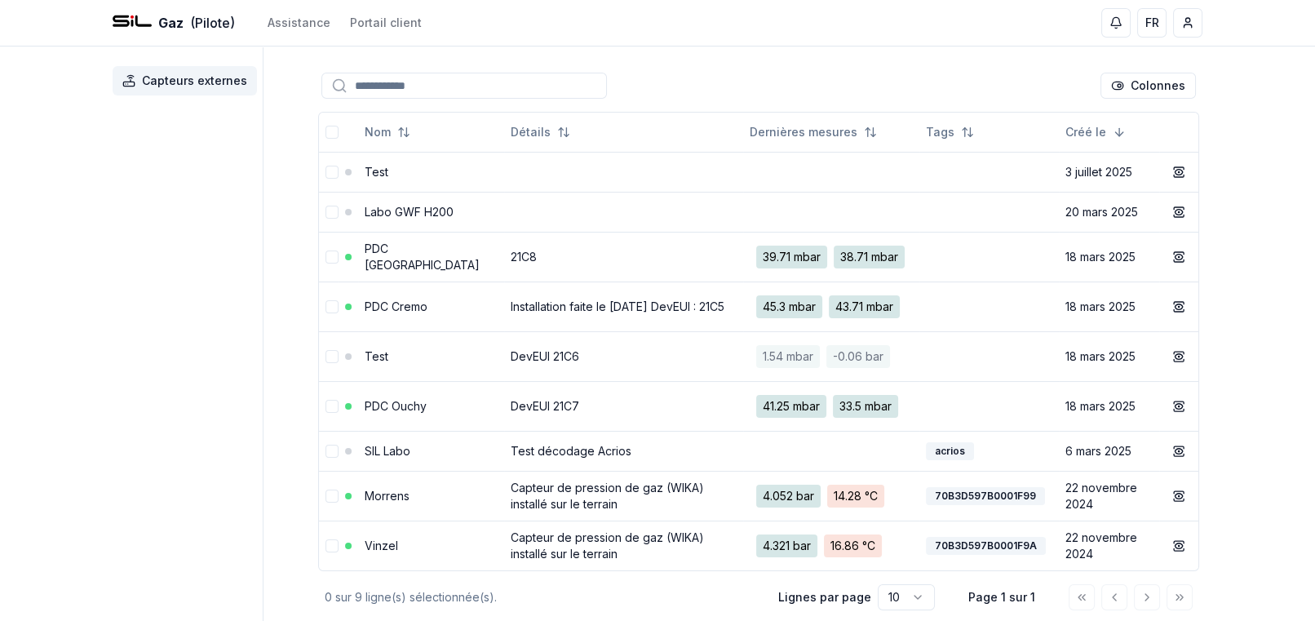
click at [906, 424] on div "41.25 mbar 33.5 mbar" at bounding box center [831, 406] width 163 height 36
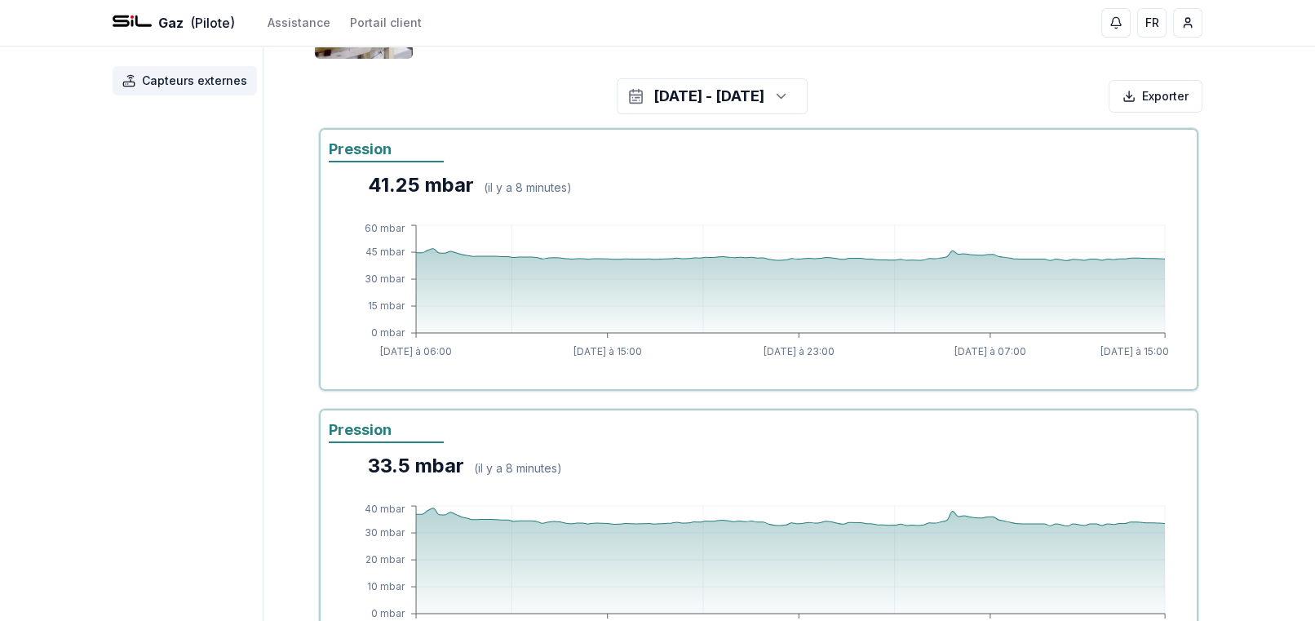
scroll to position [163, 0]
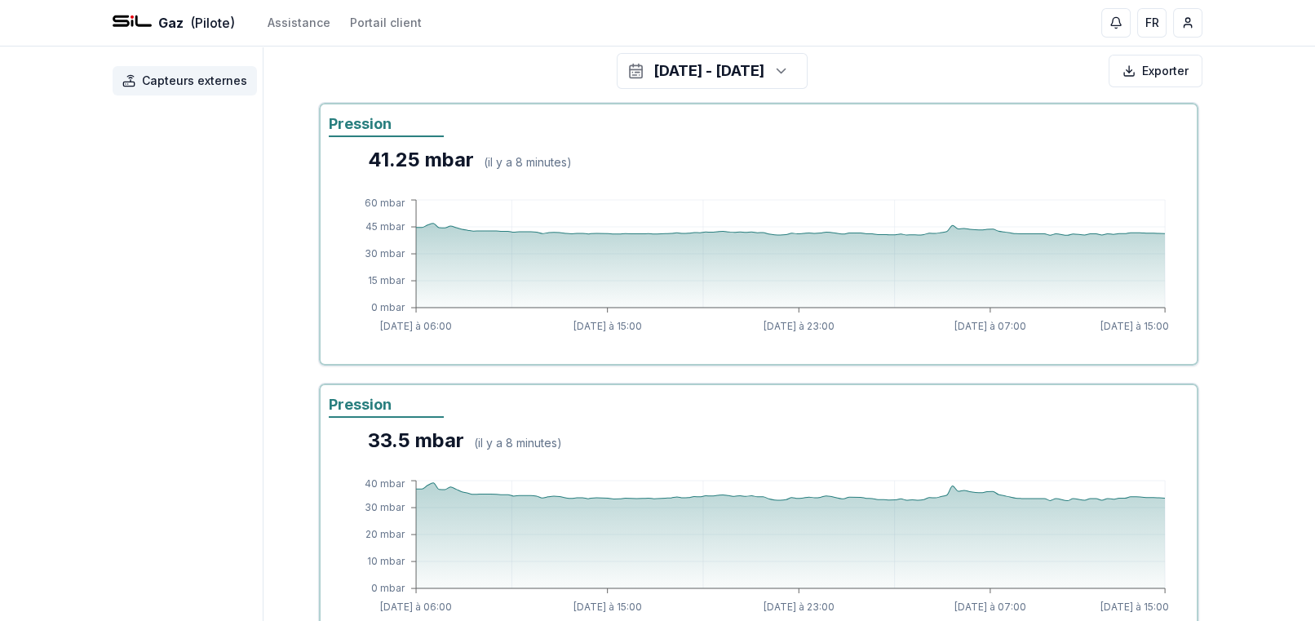
click at [789, 66] on icon "button" at bounding box center [781, 71] width 16 height 24
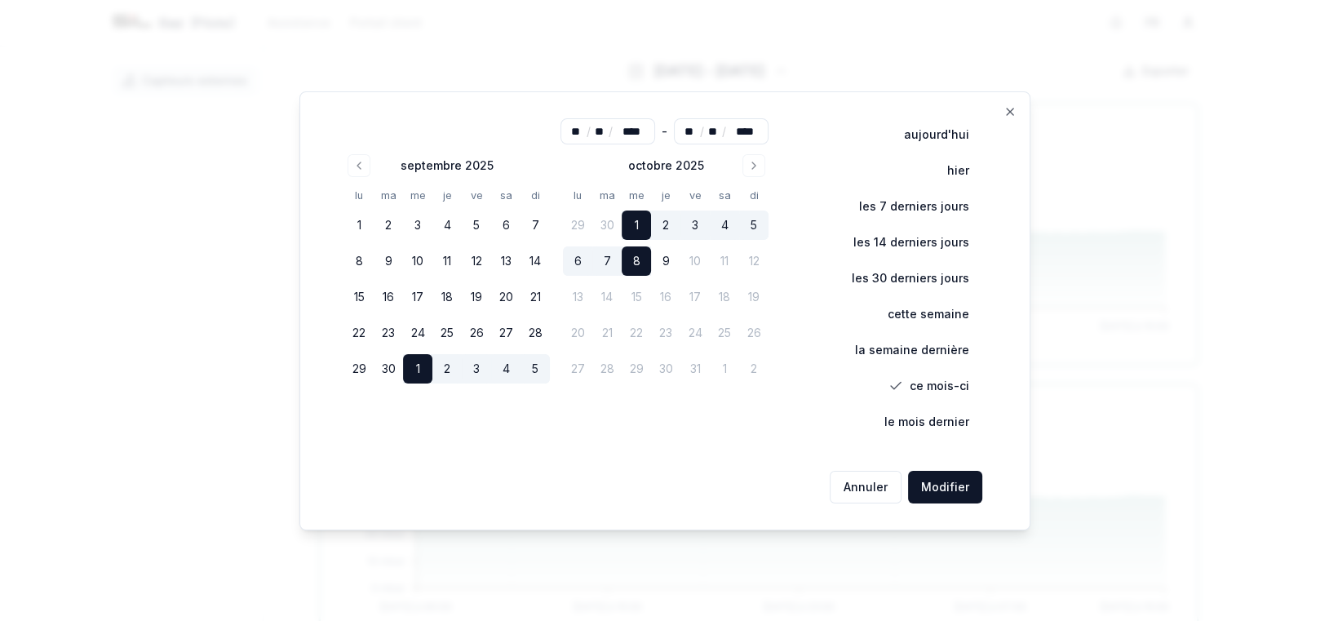
click at [372, 218] on button "1" at bounding box center [358, 225] width 29 height 29
type input "**"
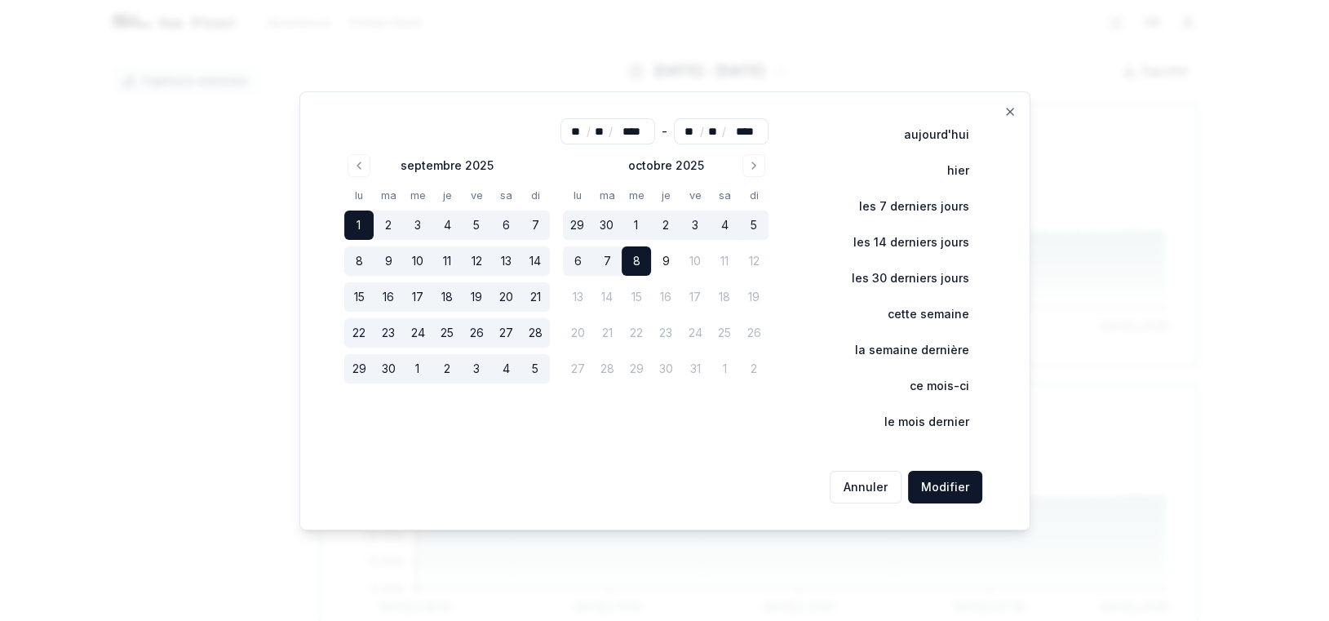
click at [952, 486] on button "Modifier" at bounding box center [945, 487] width 74 height 33
